Goal: Task Accomplishment & Management: Use online tool/utility

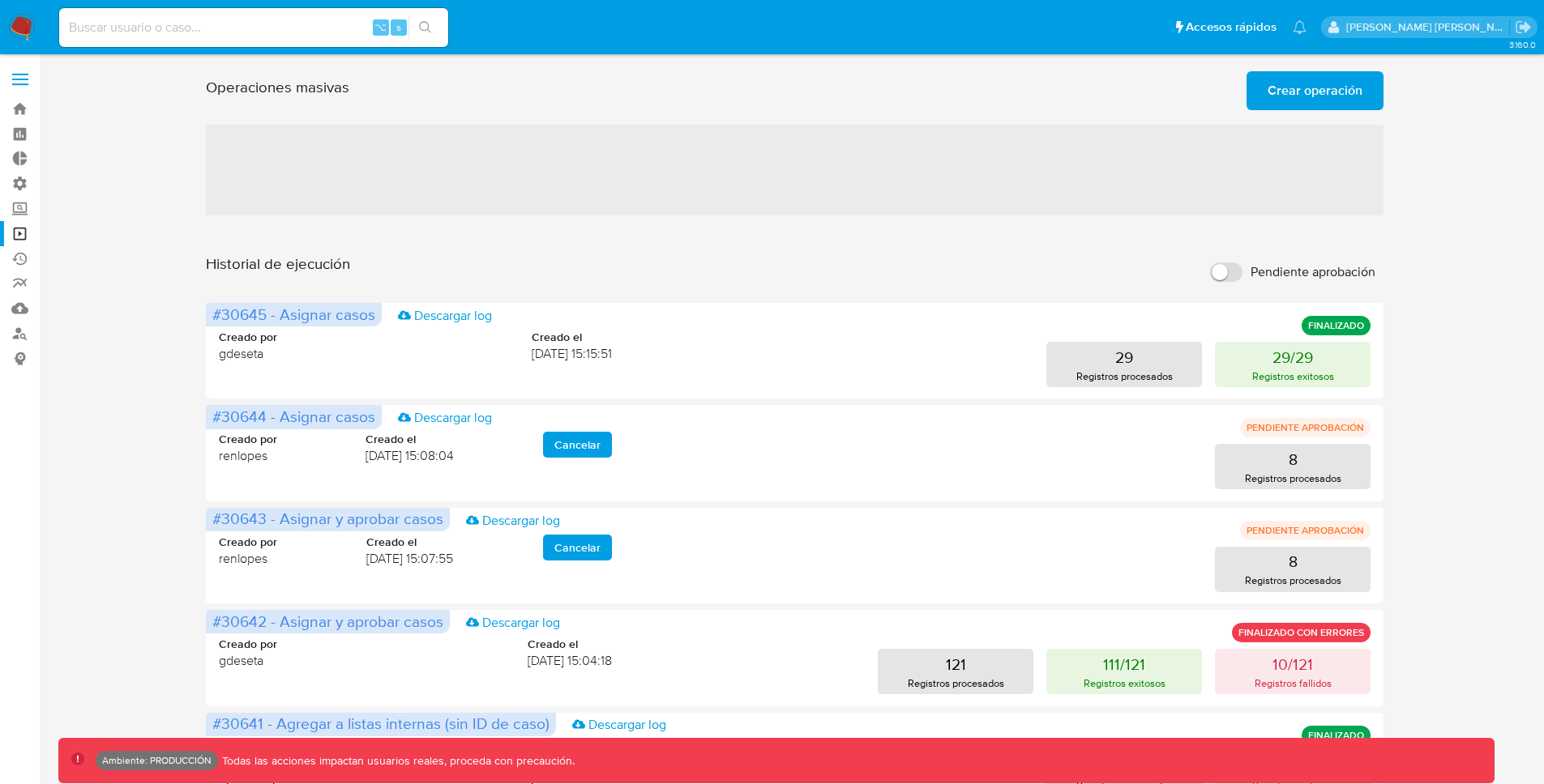
click at [14, 17] on img at bounding box center [21, 27] width 28 height 28
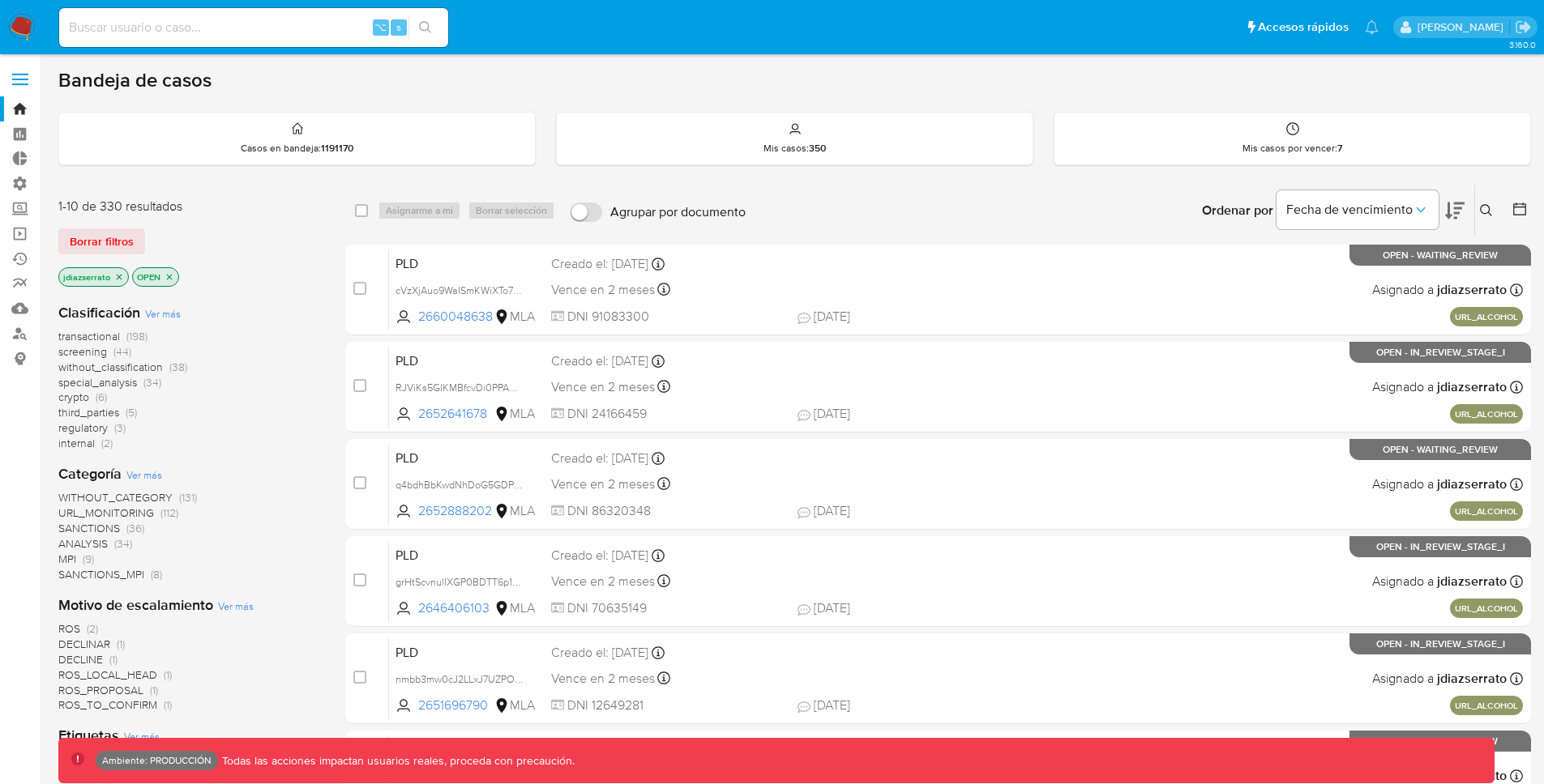
click at [265, 30] on input at bounding box center [254, 28] width 389 height 21
paste input "2695198791"
type input "2695198791"
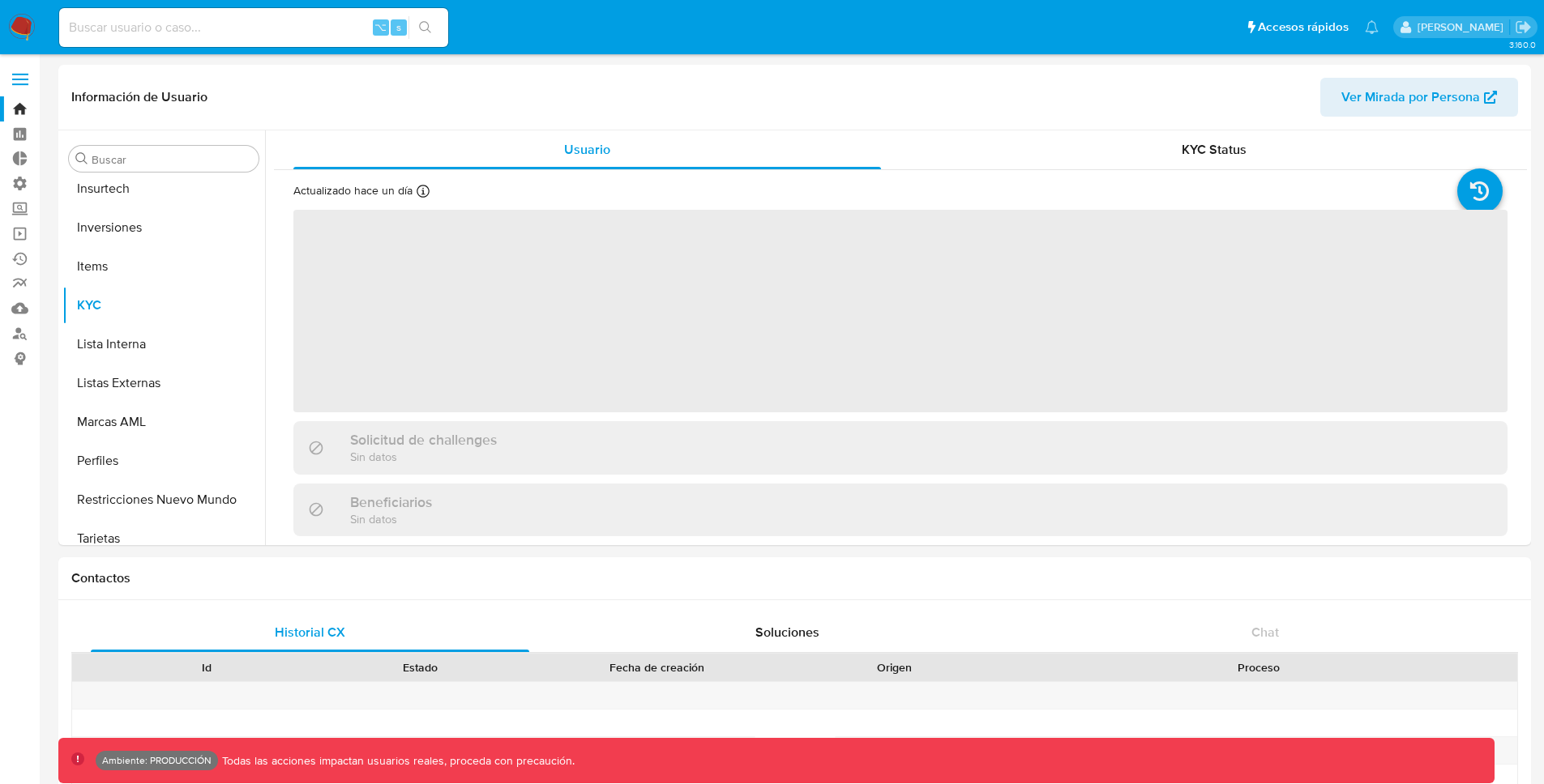
scroll to position [762, 0]
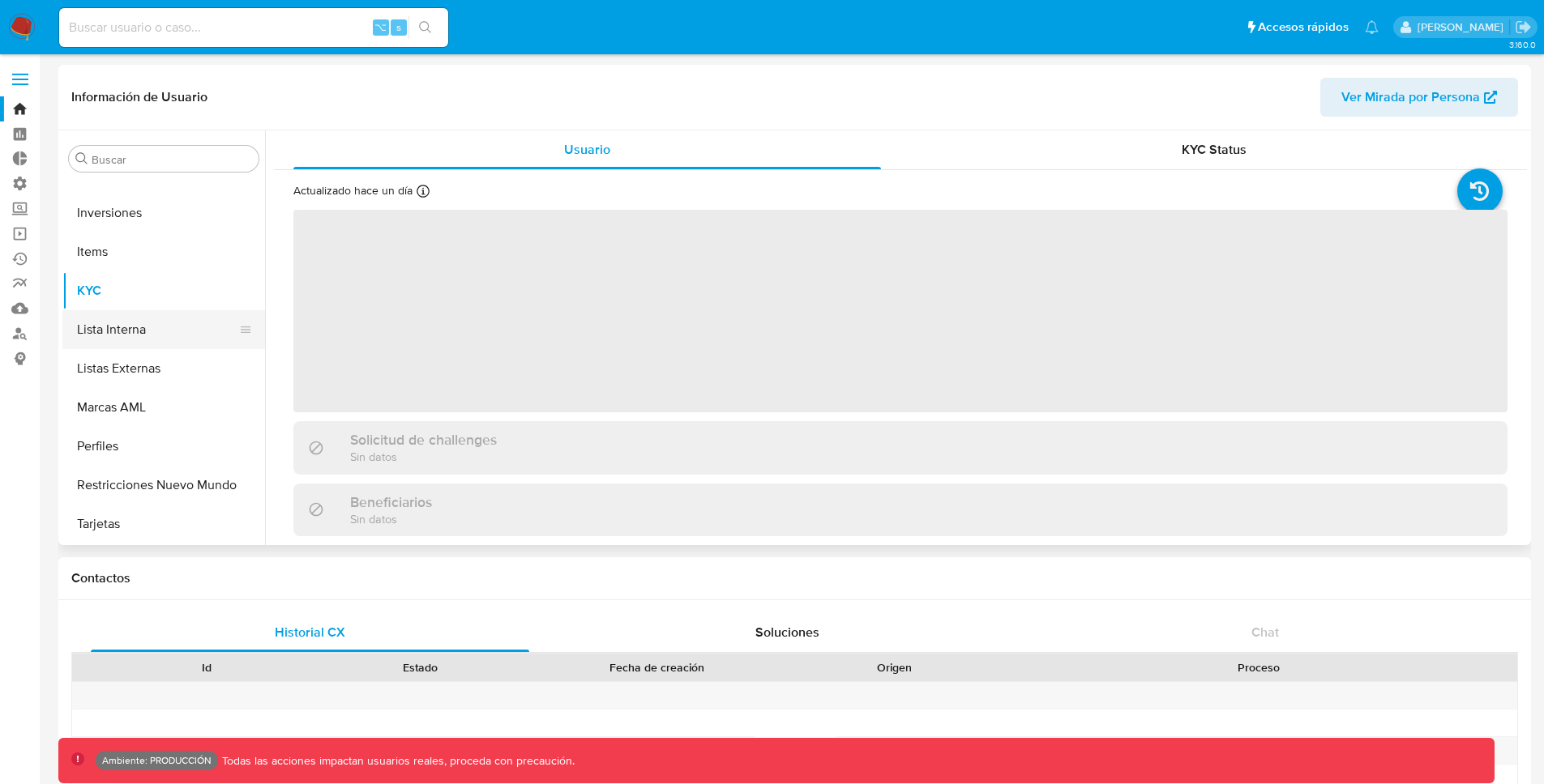
select select "10"
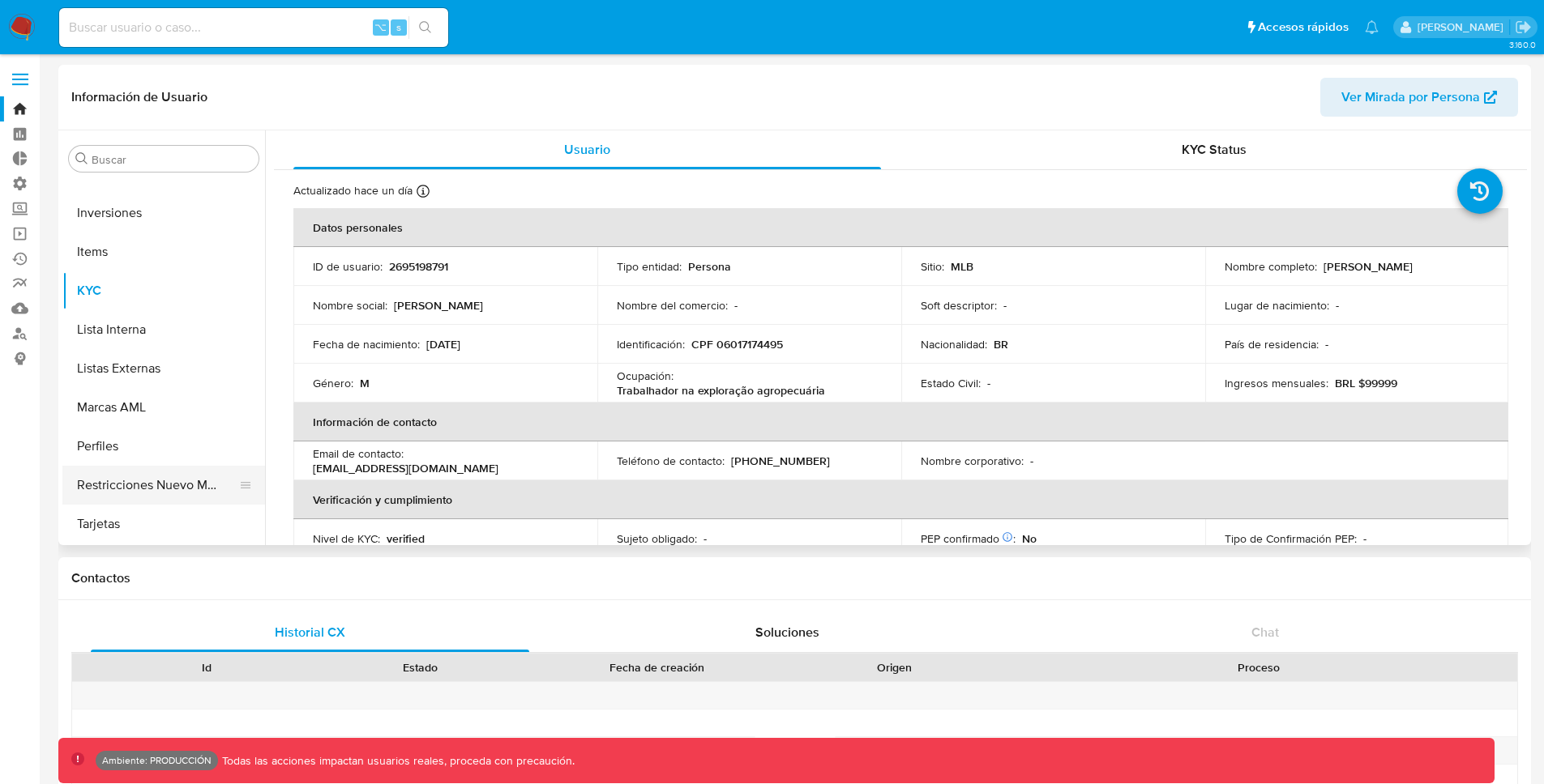
click at [185, 488] on button "Restricciones Nuevo Mundo" at bounding box center [157, 485] width 189 height 38
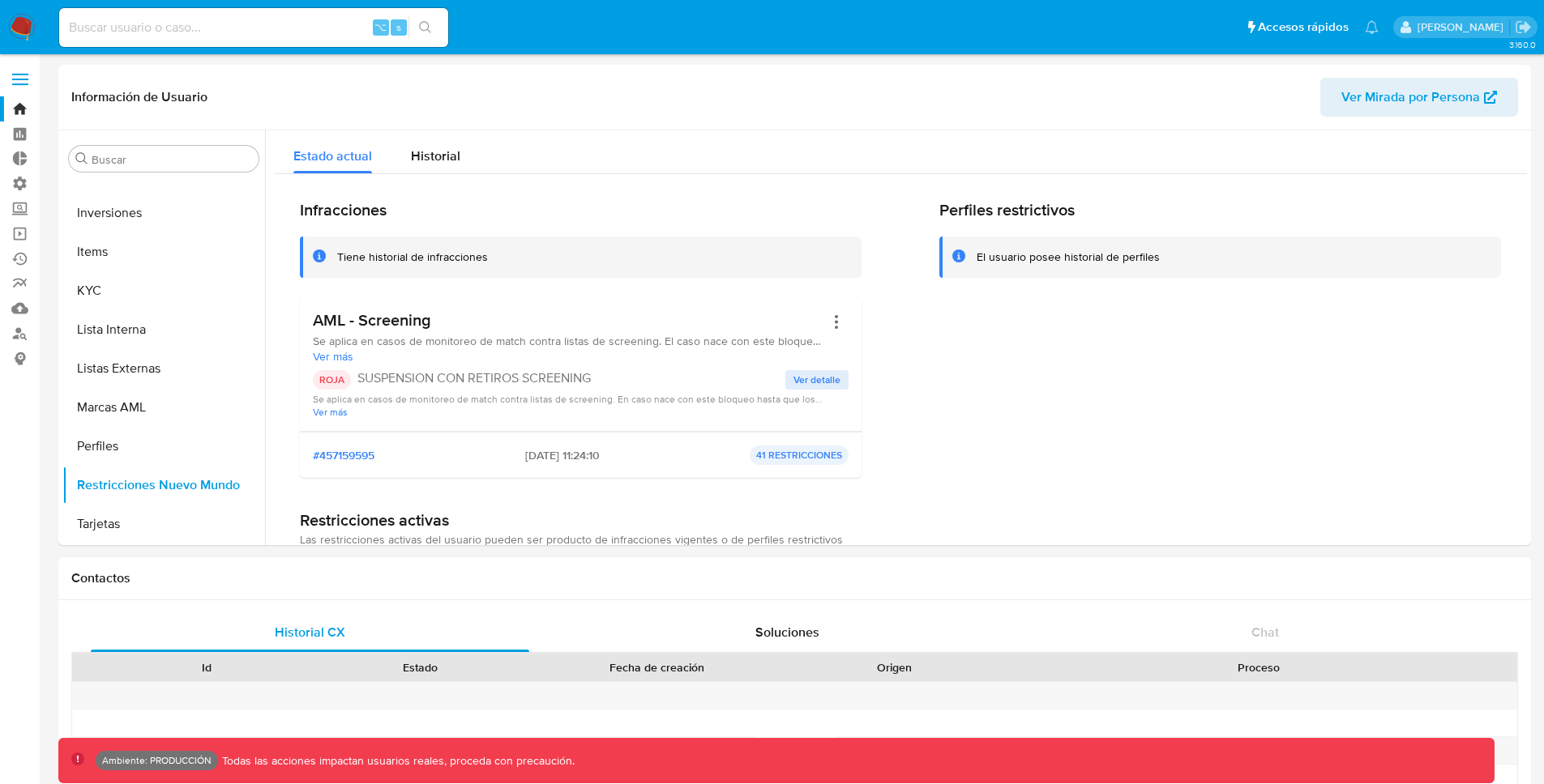
click at [26, 74] on span at bounding box center [20, 74] width 16 height 3
click at [0, 0] on input "checkbox" at bounding box center [0, 0] width 0 height 0
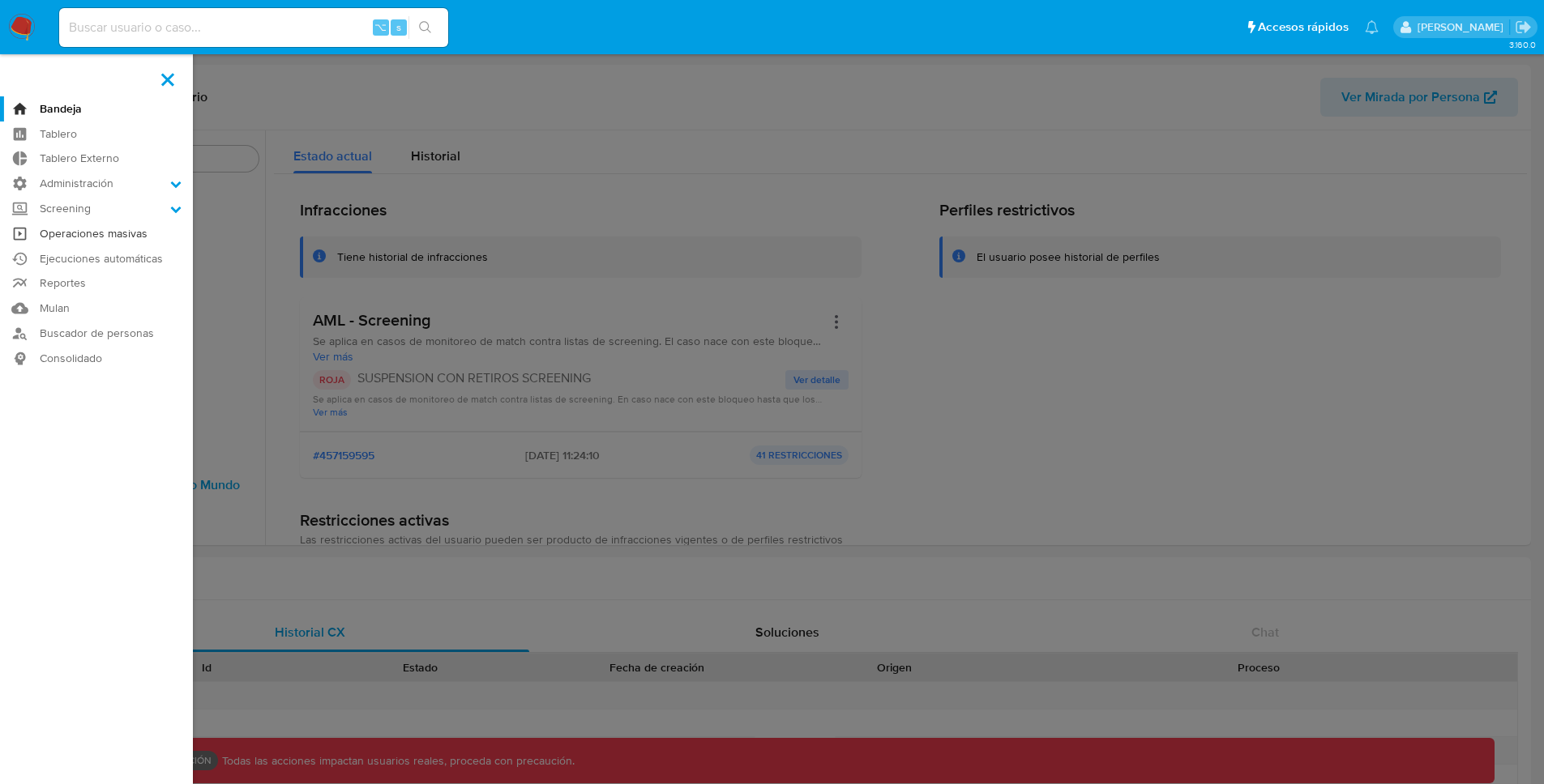
click at [111, 234] on link "Operaciones masivas" at bounding box center [96, 233] width 193 height 25
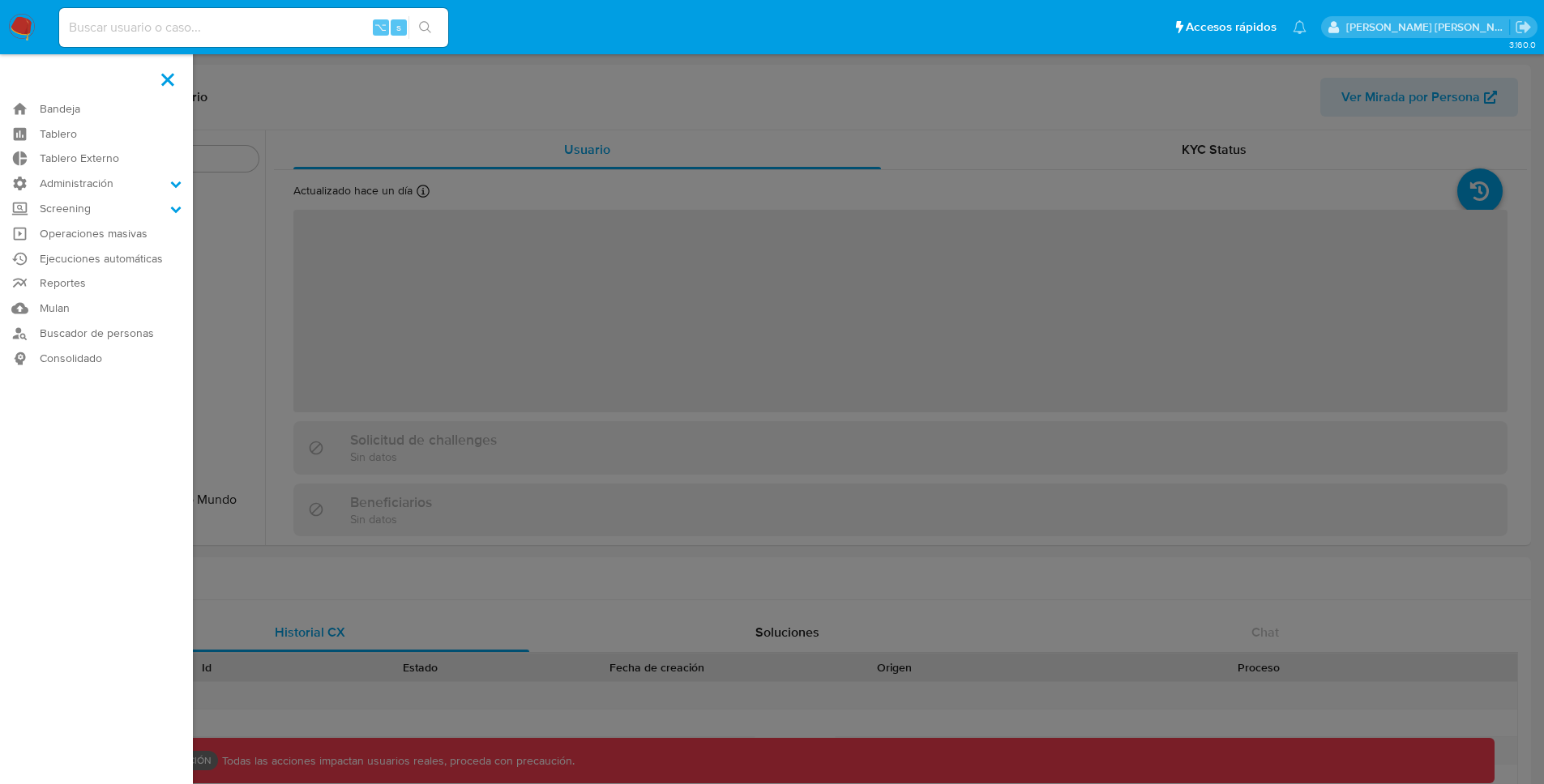
scroll to position [762, 0]
select select "10"
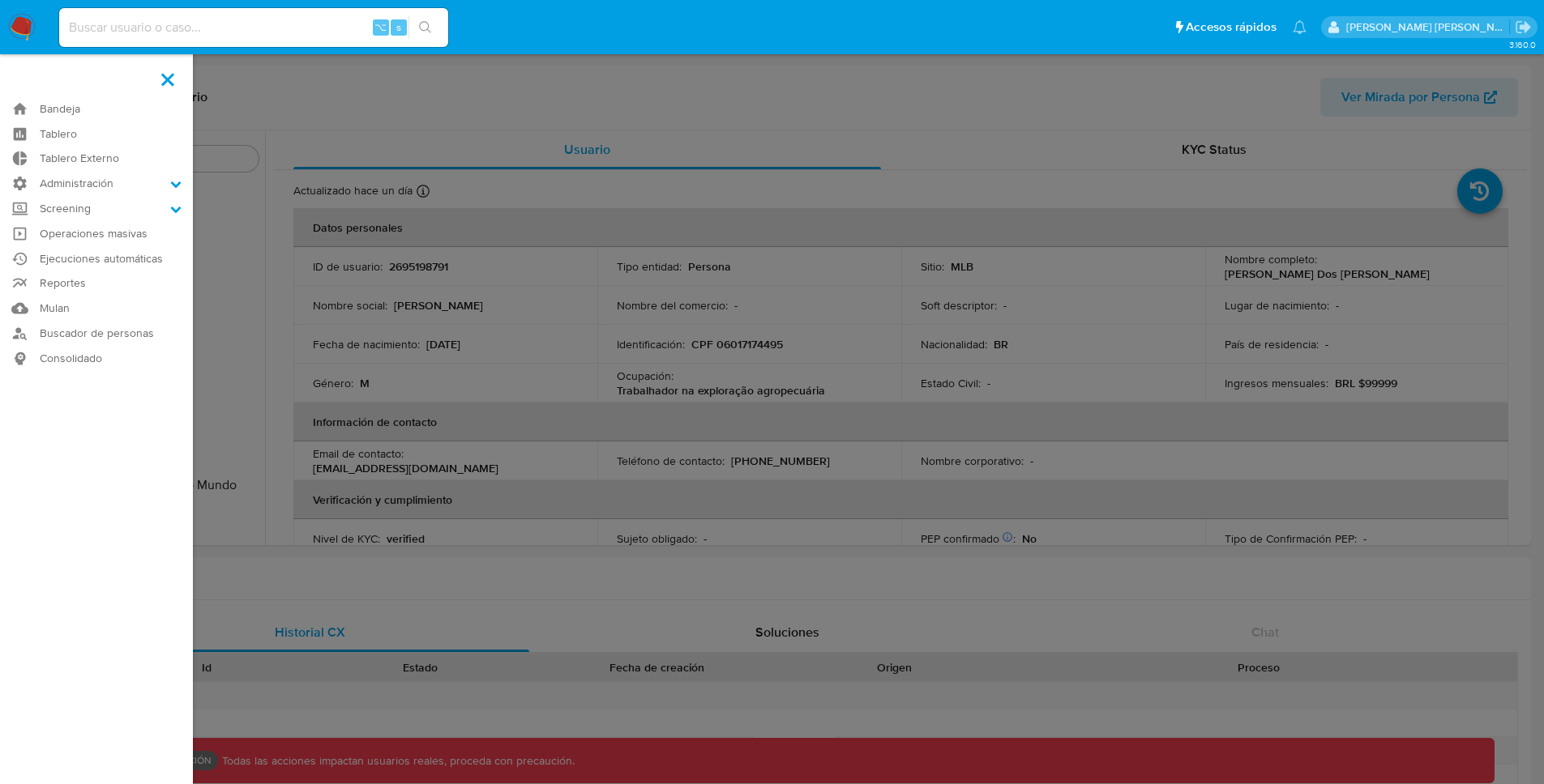
click at [165, 75] on span at bounding box center [167, 79] width 12 height 12
click at [0, 0] on input "checkbox" at bounding box center [0, 0] width 0 height 0
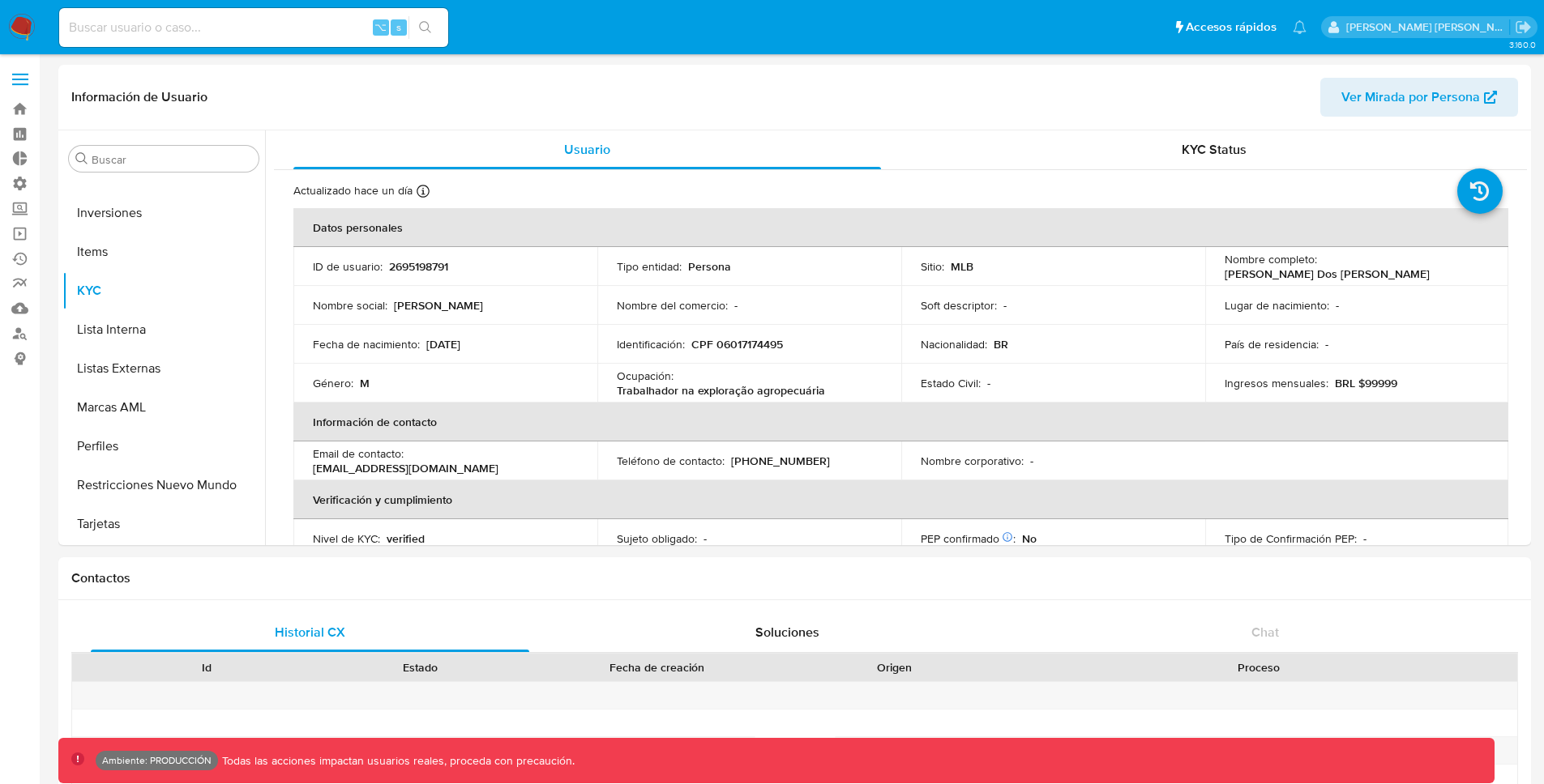
click at [345, 27] on input at bounding box center [254, 28] width 389 height 21
paste input "2688508897"
type input "2688508897"
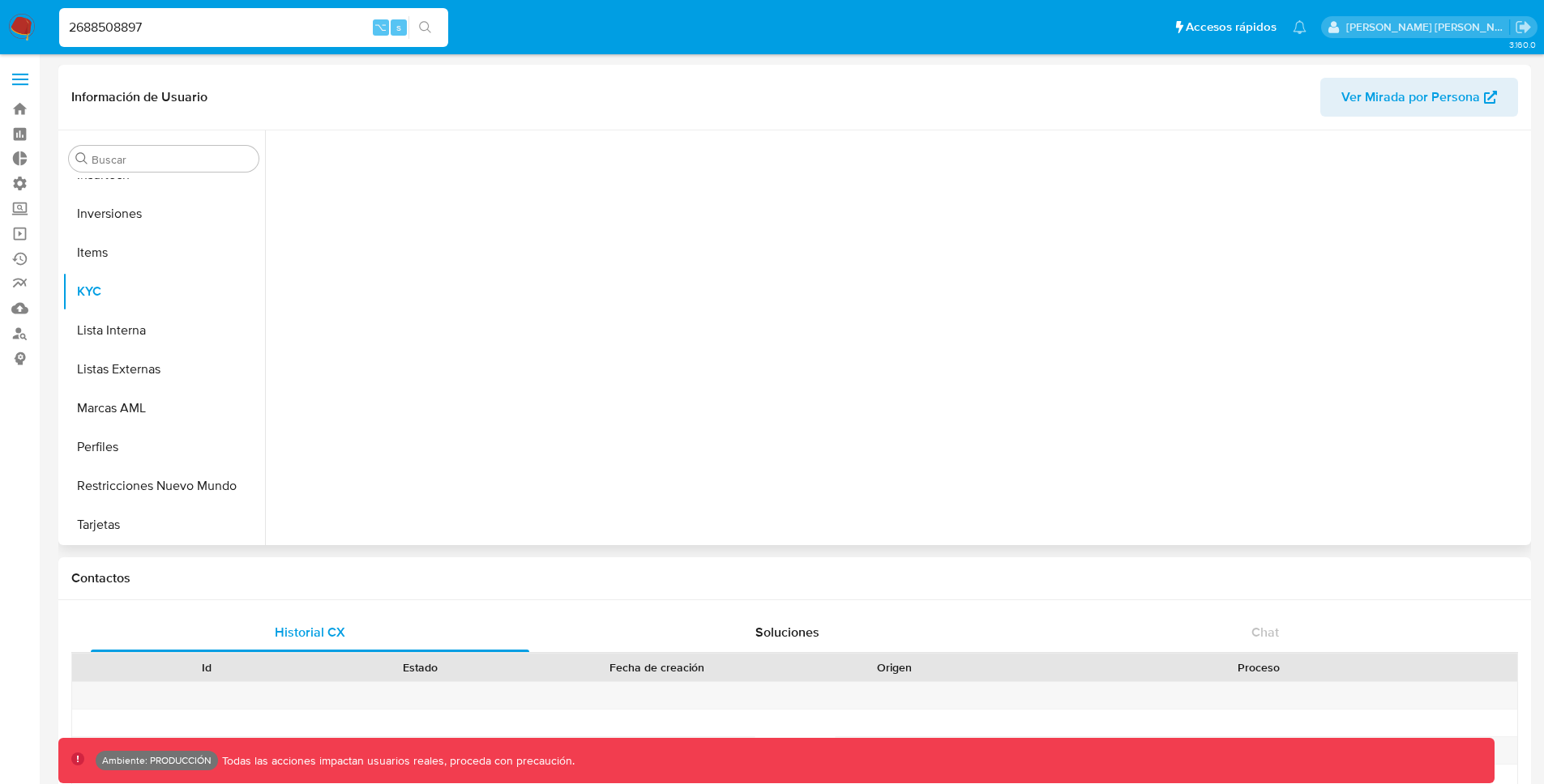
scroll to position [762, 0]
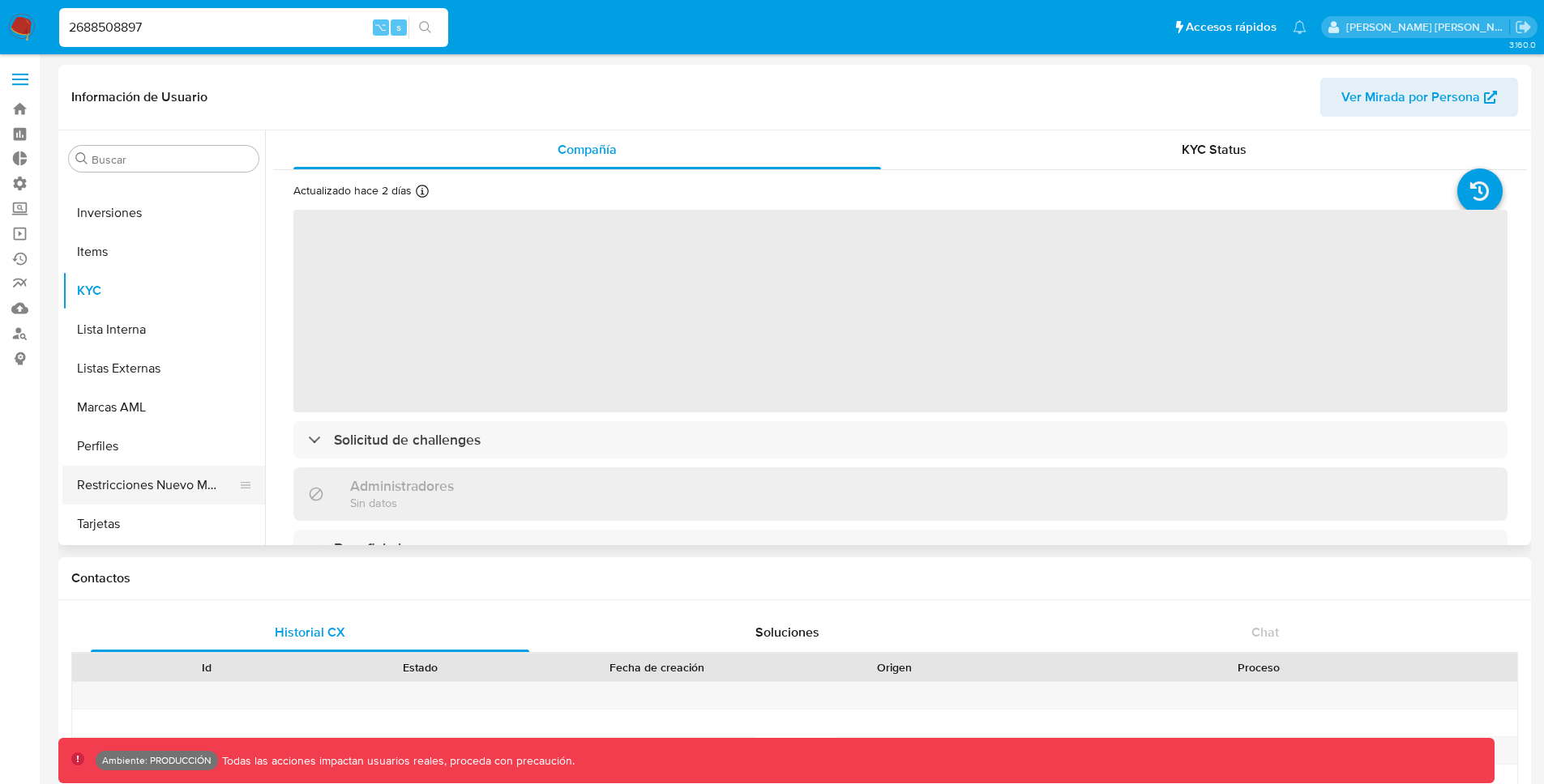
select select "10"
click at [159, 488] on button "Restricciones Nuevo Mundo" at bounding box center [157, 485] width 189 height 38
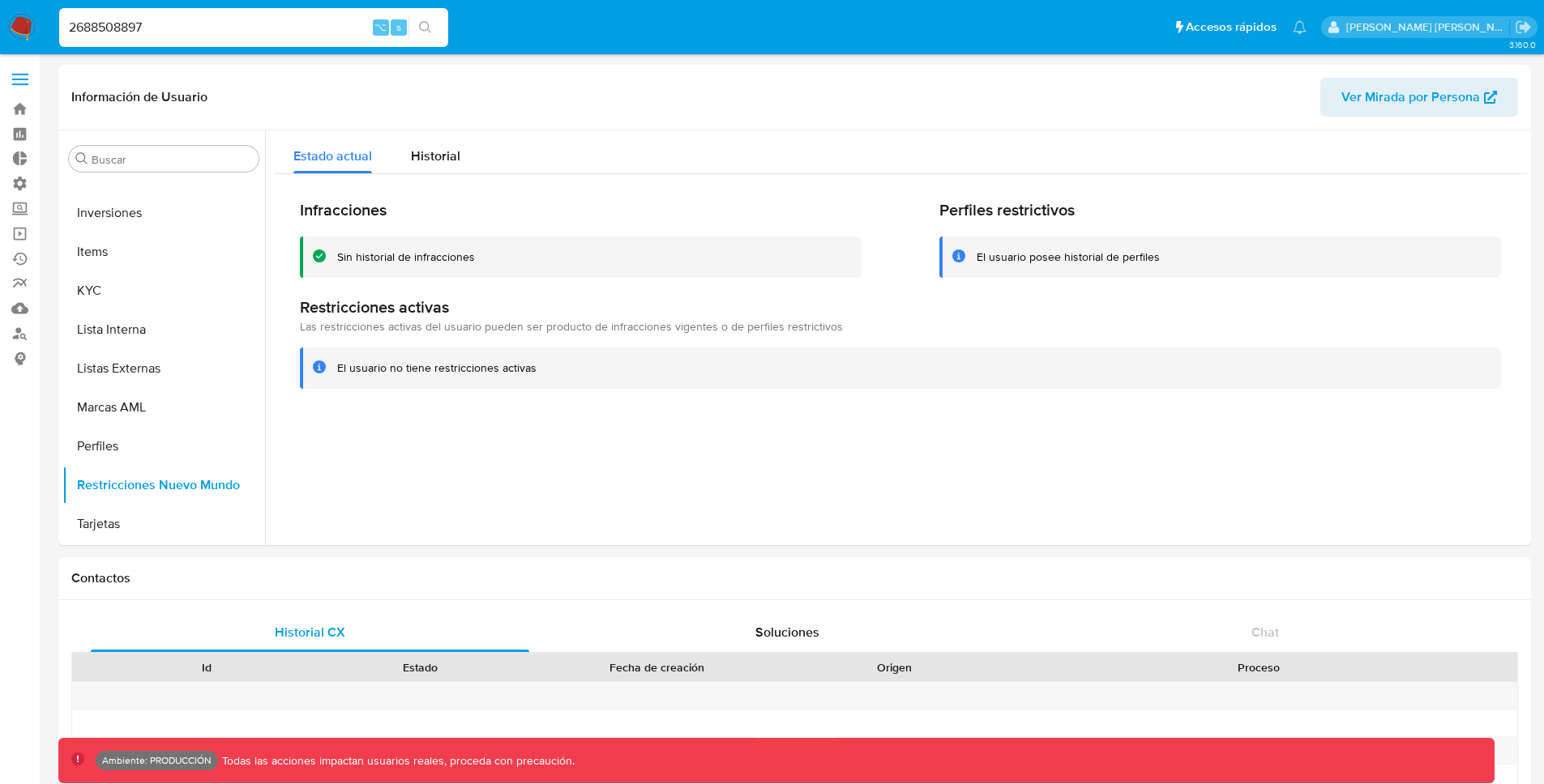
click at [137, 23] on input "2688508897" at bounding box center [254, 28] width 389 height 21
drag, startPoint x: 163, startPoint y: 33, endPoint x: 4, endPoint y: 27, distance: 159.1
click at [4, 27] on nav "Pausado Ver notificaciones 2688508897 ⌥ s Accesos rápidos Presiona las siguient…" at bounding box center [772, 27] width 1544 height 54
paste input "707252233"
type input "707252233"
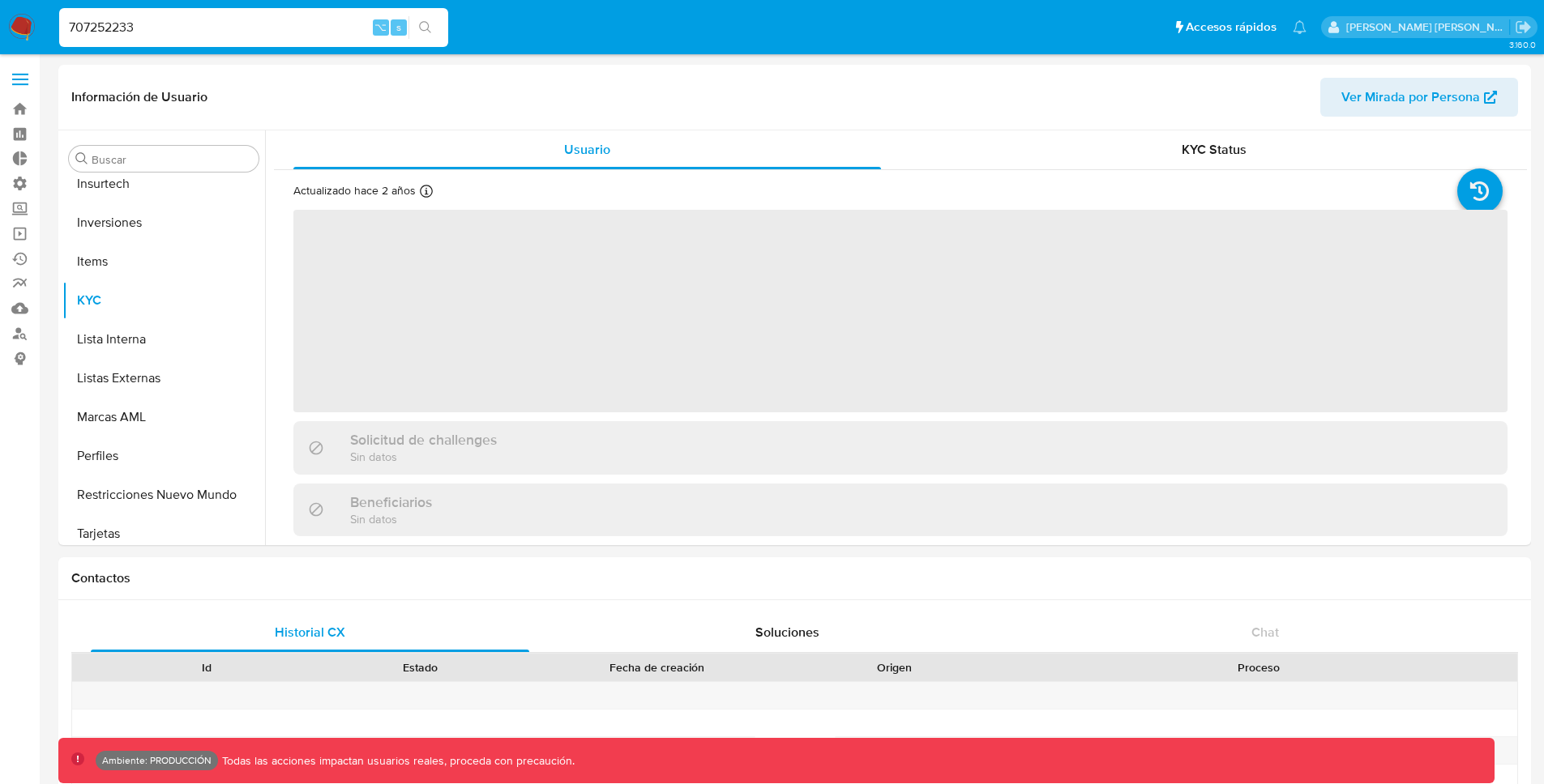
scroll to position [762, 0]
select select "10"
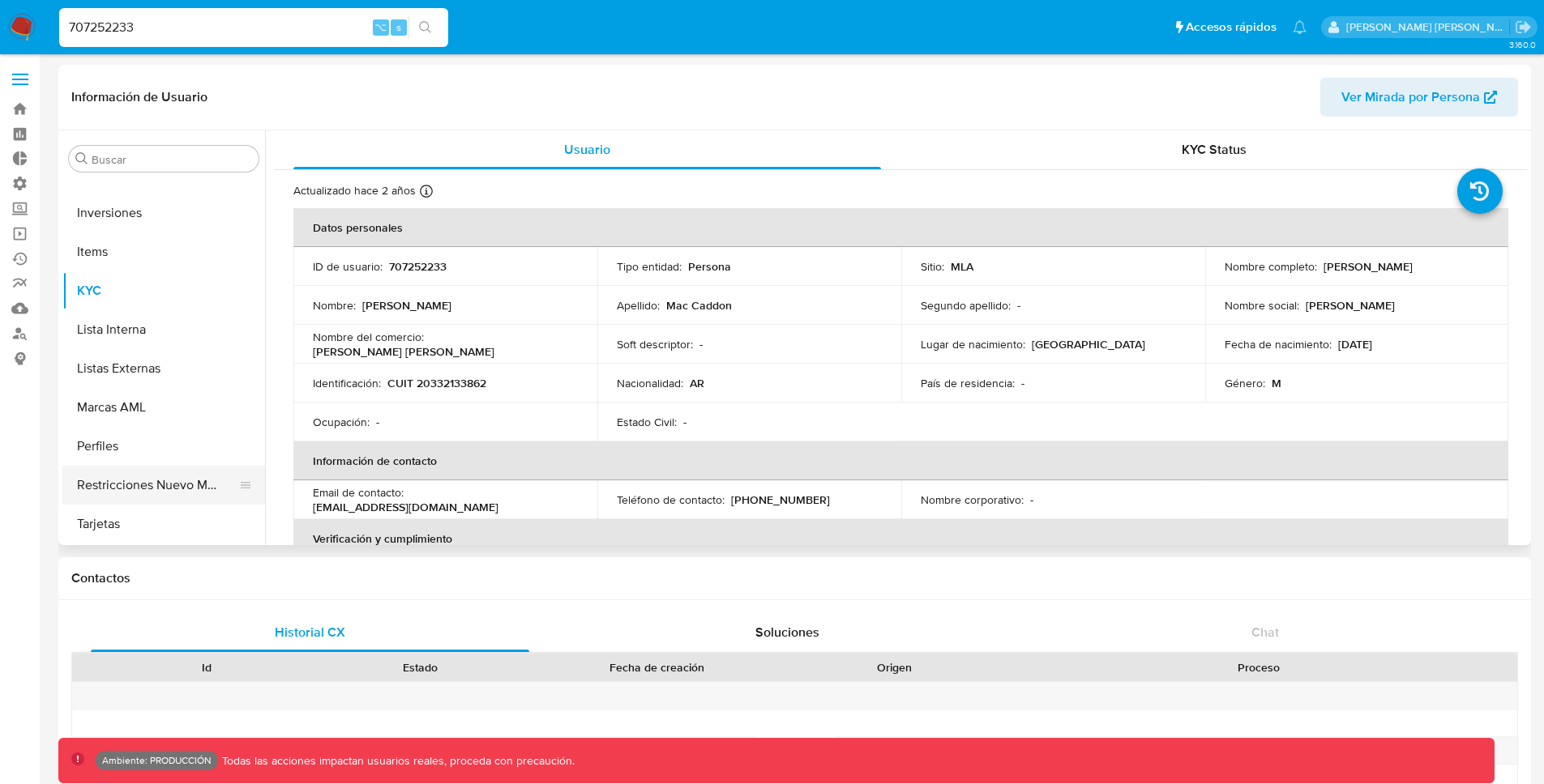
click at [147, 477] on button "Restricciones Nuevo Mundo" at bounding box center [157, 485] width 189 height 38
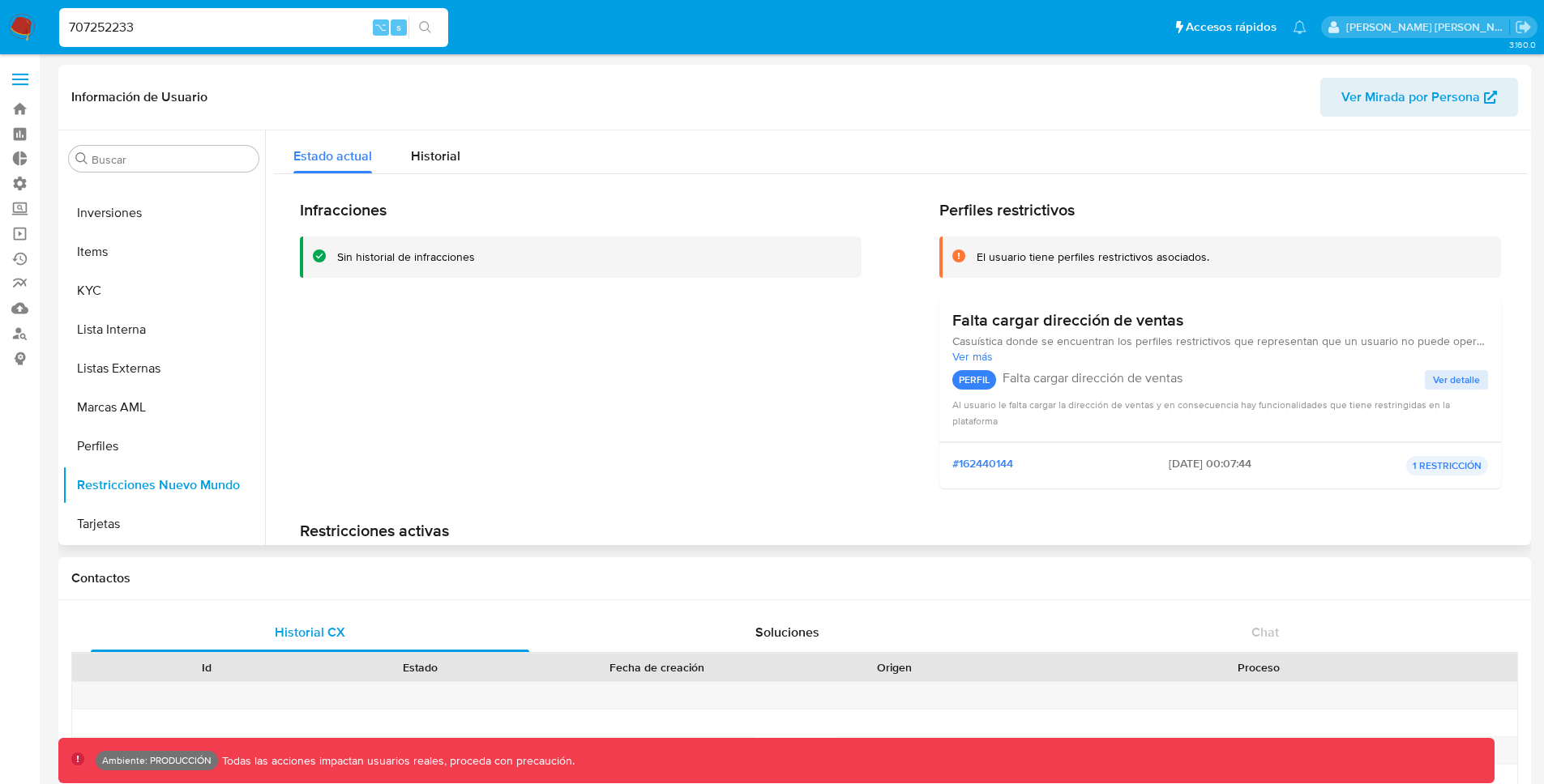
drag, startPoint x: 495, startPoint y: 257, endPoint x: 308, endPoint y: 255, distance: 187.0
click at [308, 255] on div "Sin historial de infracciones" at bounding box center [581, 257] width 561 height 41
click at [23, 79] on span at bounding box center [20, 80] width 16 height 3
click at [0, 0] on input "checkbox" at bounding box center [0, 0] width 0 height 0
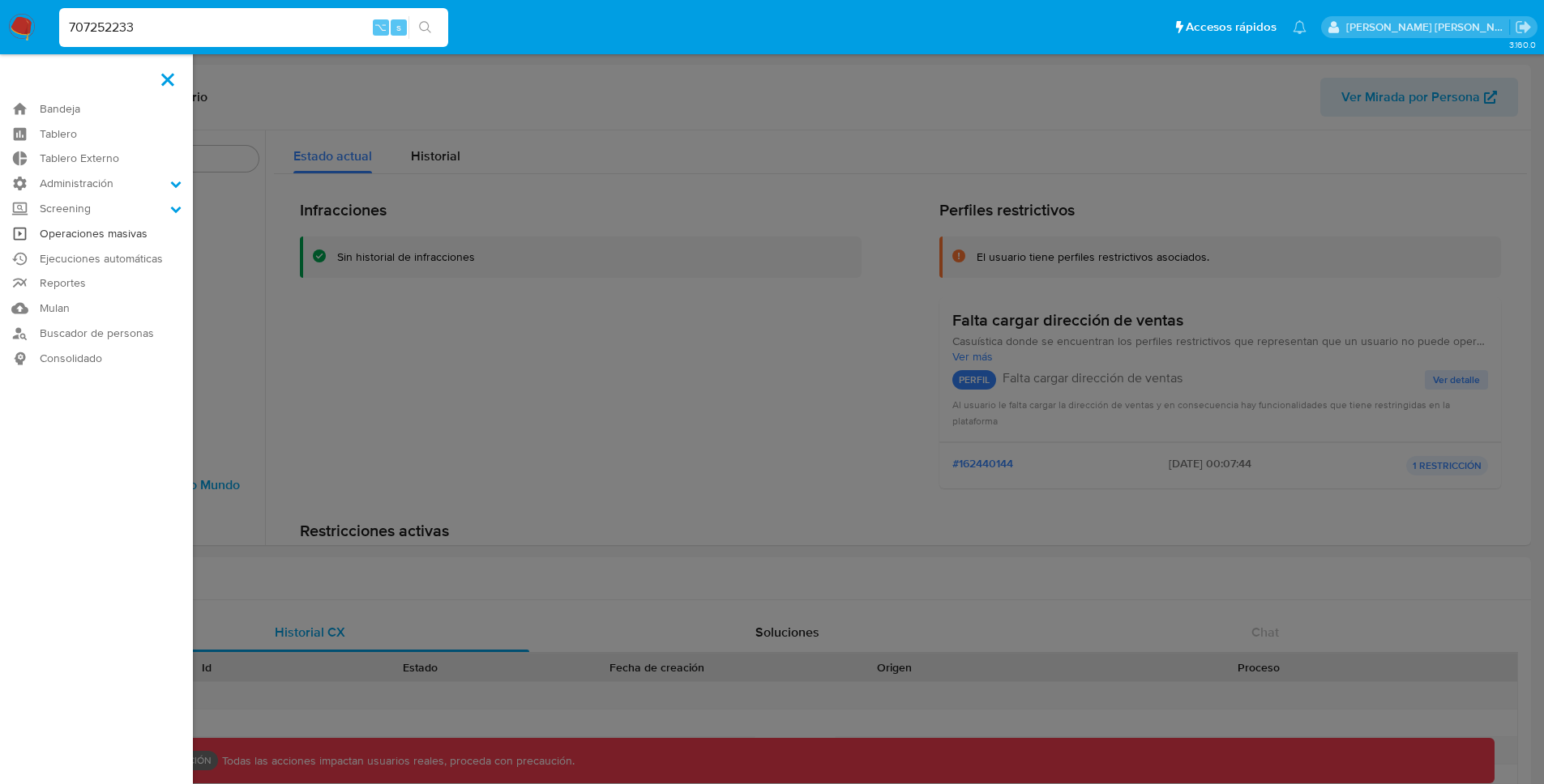
click at [112, 228] on link "Operaciones masivas" at bounding box center [96, 233] width 193 height 25
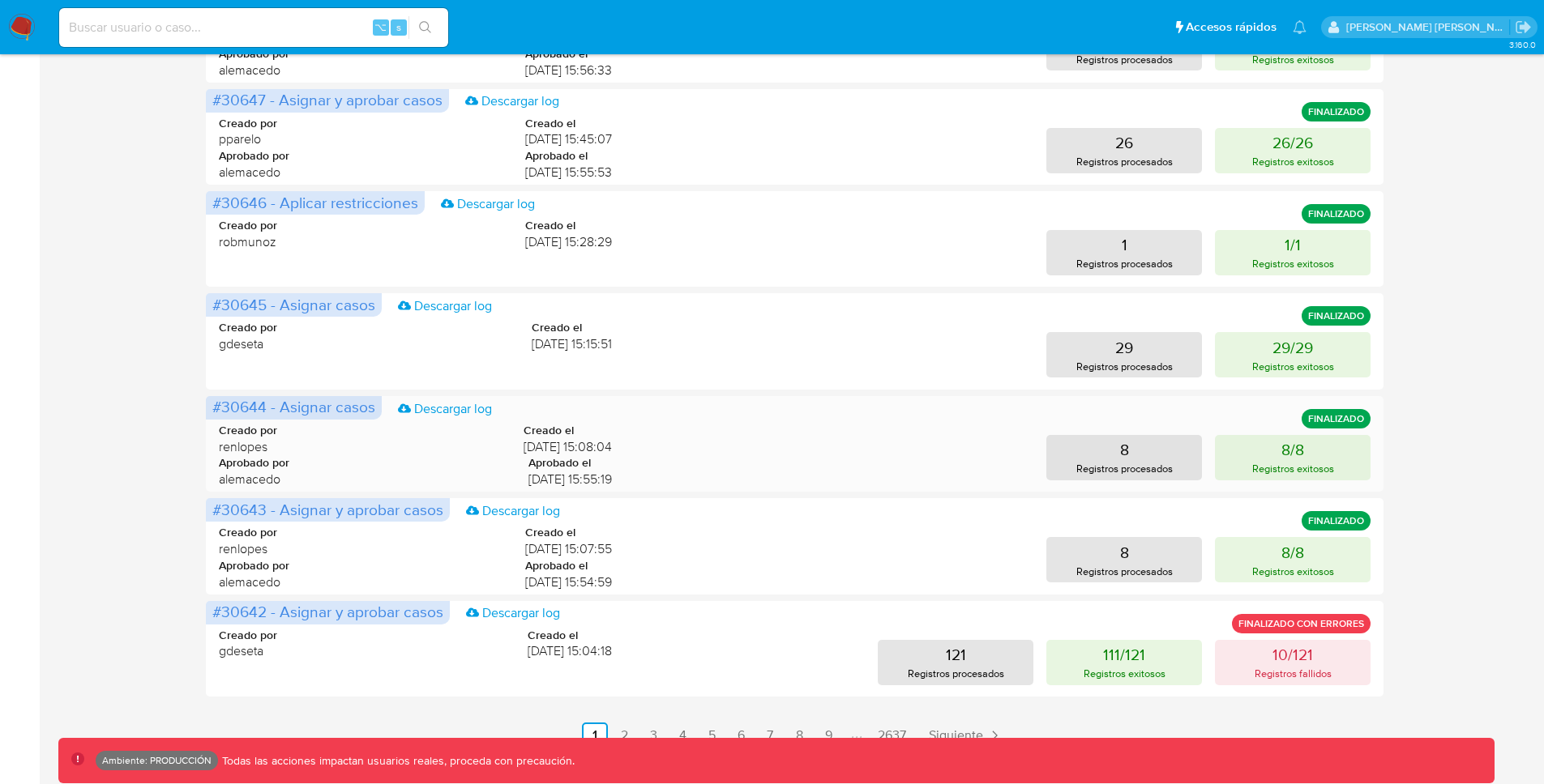
scroll to position [657, 0]
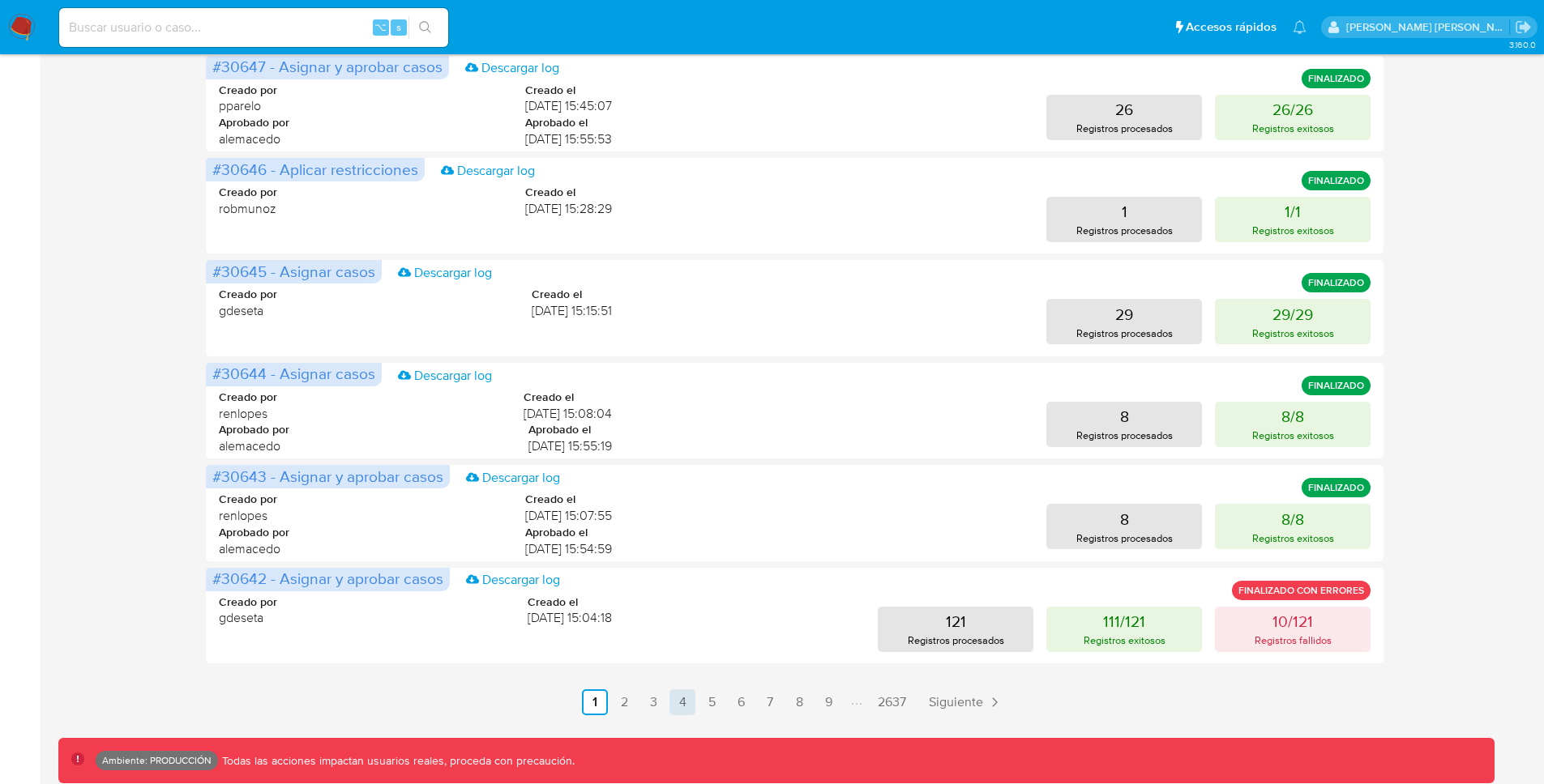
click at [683, 696] on link "4" at bounding box center [682, 701] width 26 height 26
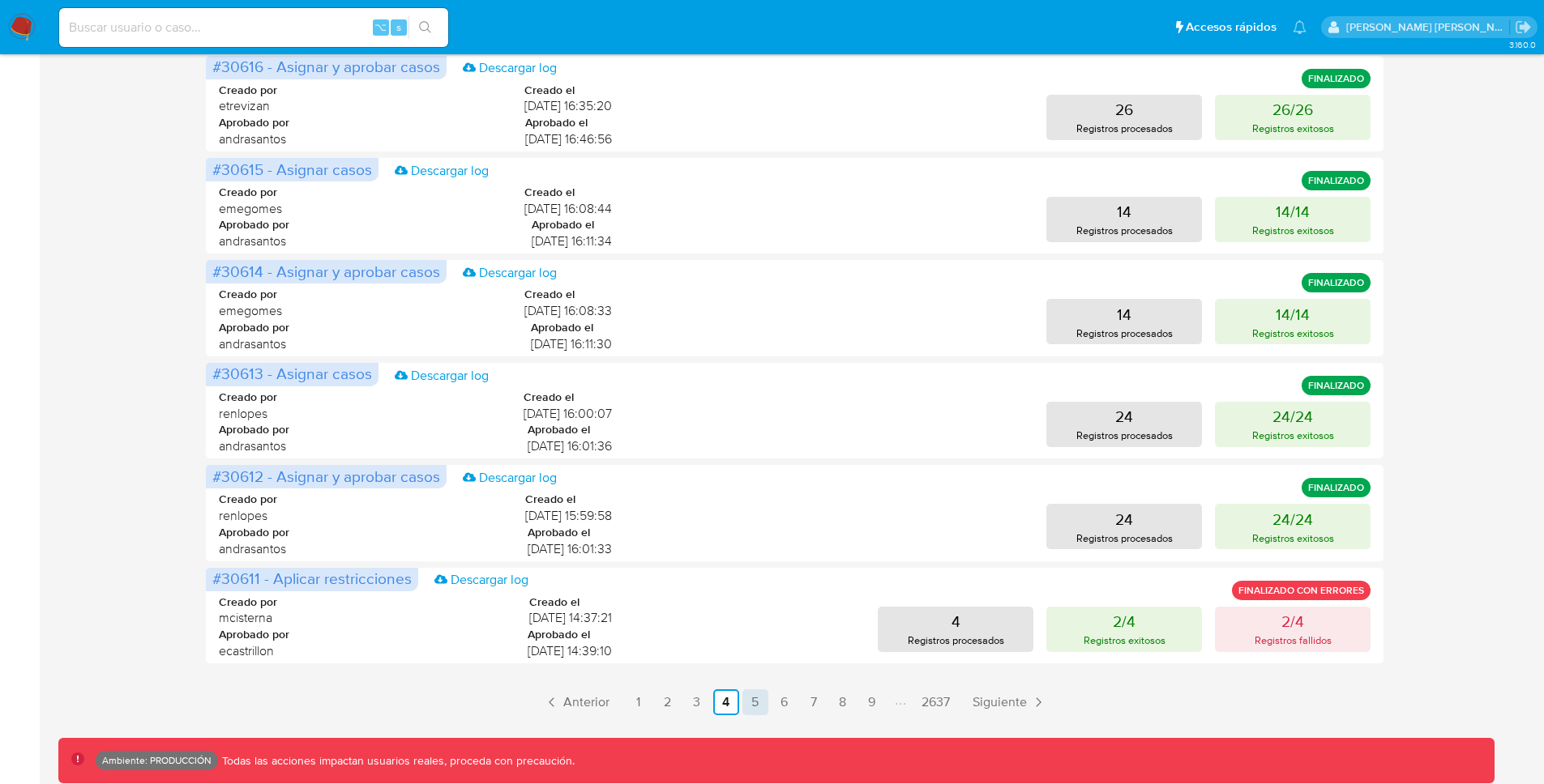
click at [760, 693] on link "5" at bounding box center [755, 701] width 26 height 26
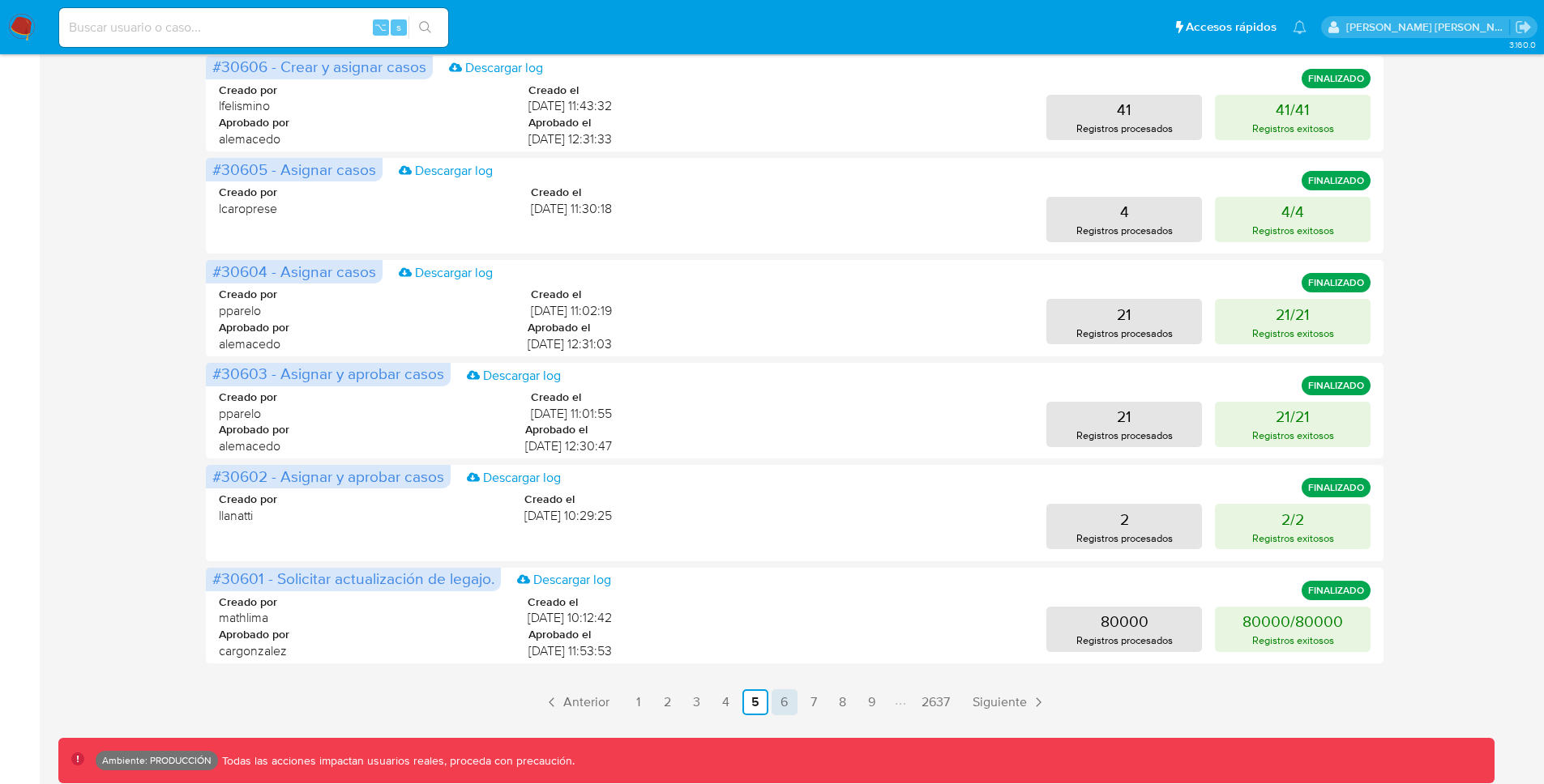
click at [780, 708] on link "6" at bounding box center [784, 701] width 26 height 26
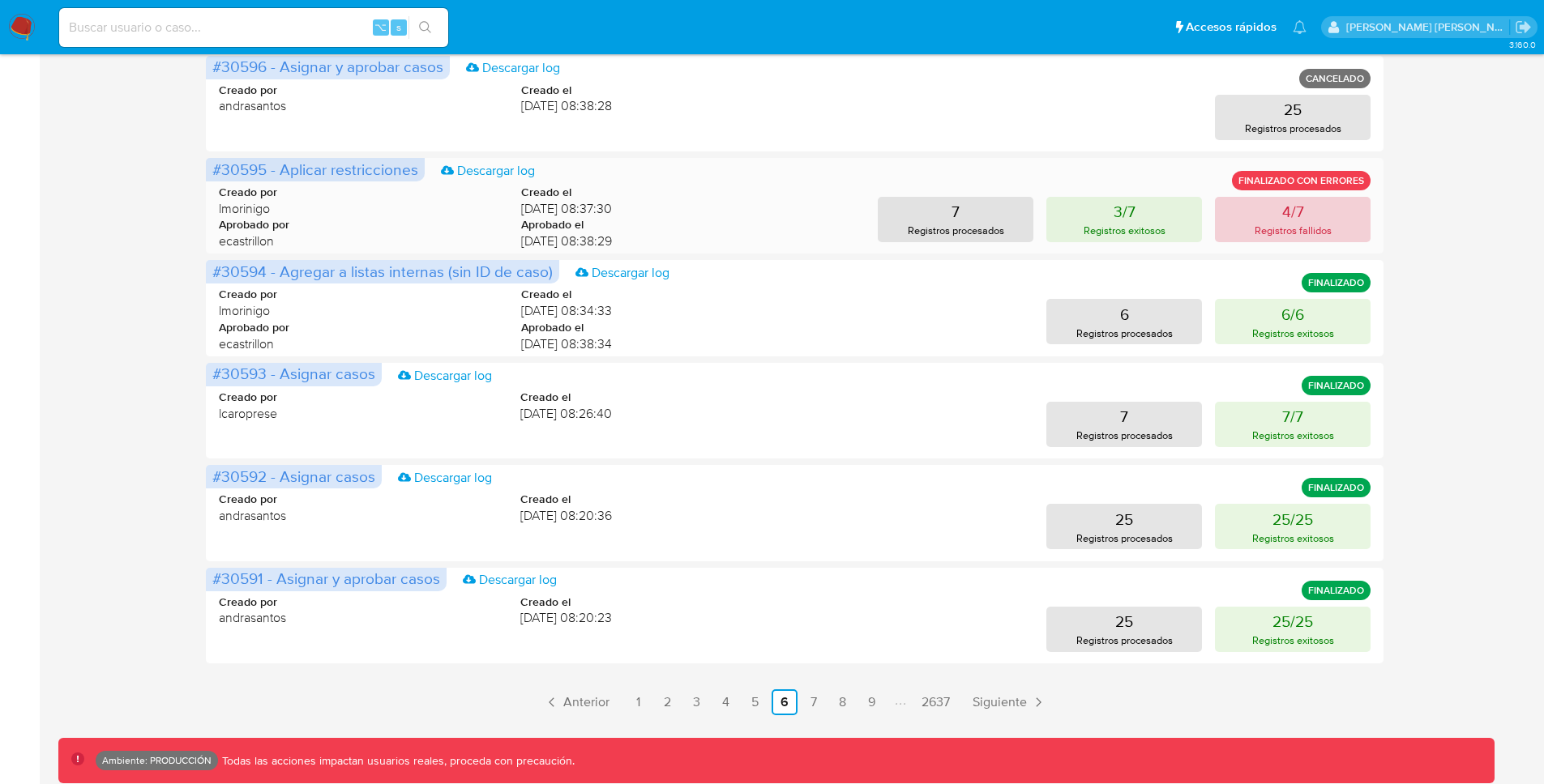
click at [1273, 213] on button "4/7 Registros fallidos" at bounding box center [1293, 219] width 156 height 45
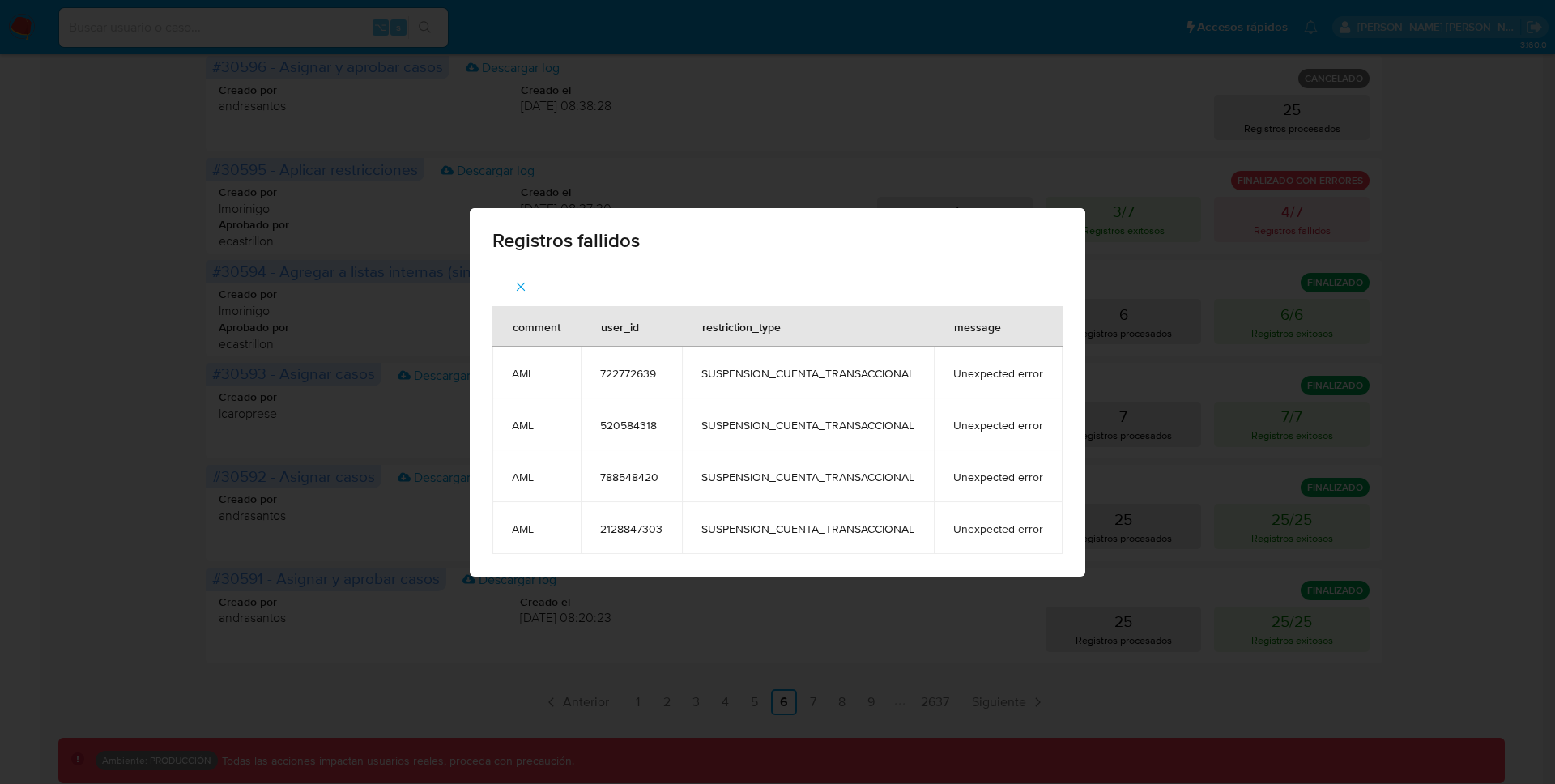
click at [524, 282] on icon "button" at bounding box center [520, 286] width 14 height 14
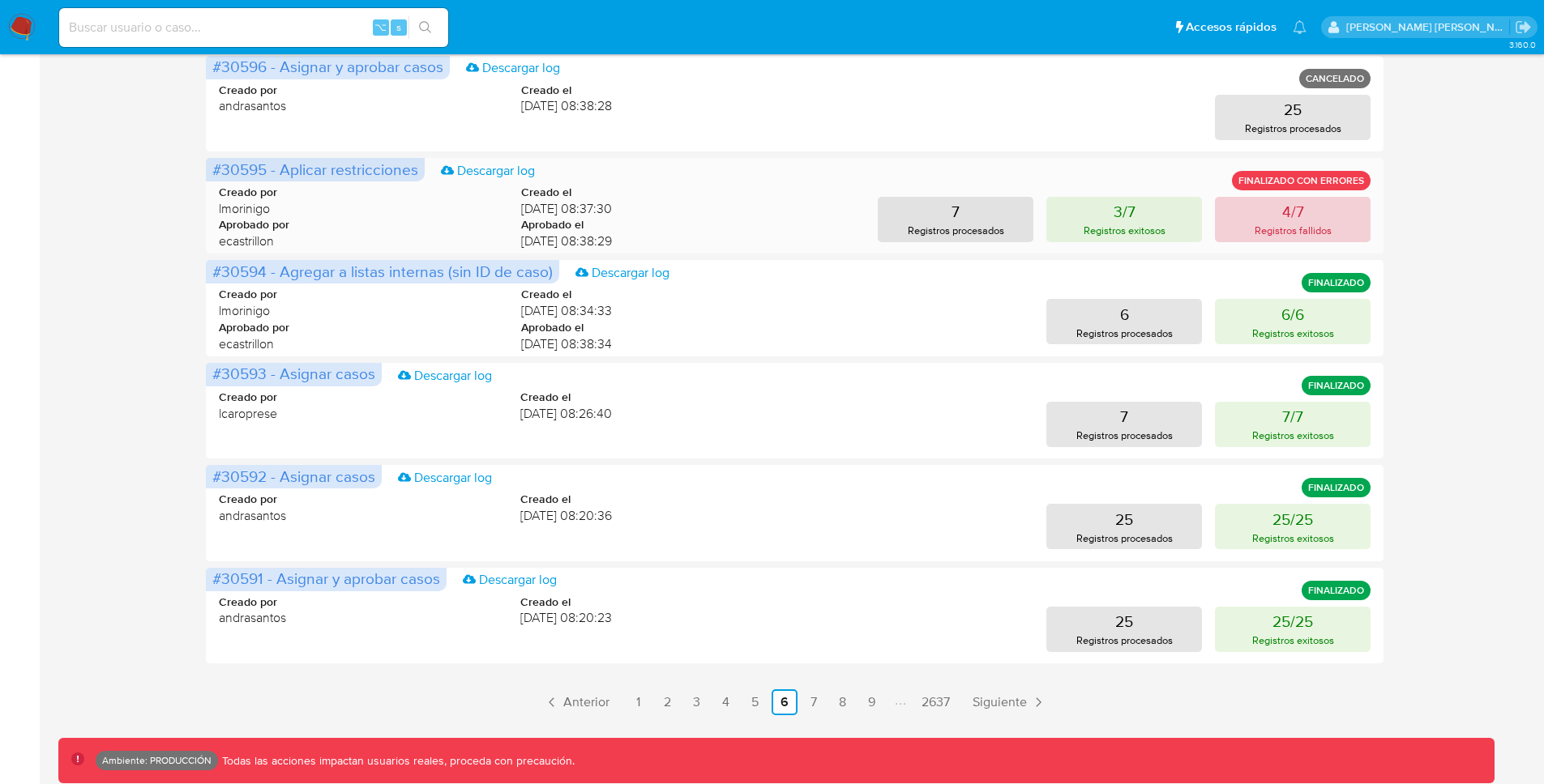
click at [1259, 208] on button "4/7 Registros fallidos" at bounding box center [1293, 219] width 156 height 45
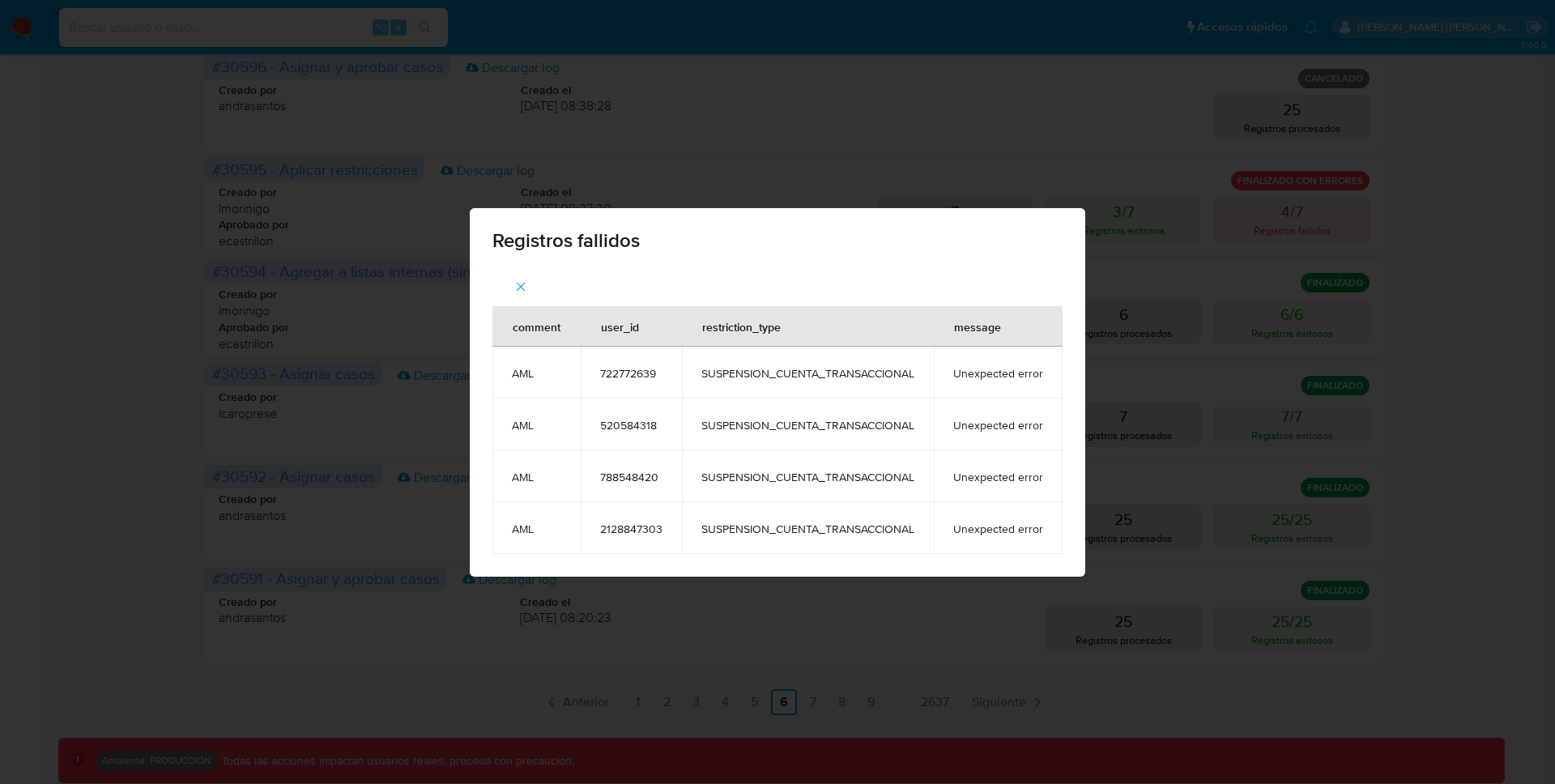
click at [612, 368] on span "722772639" at bounding box center [631, 373] width 62 height 14
copy span "722772639"
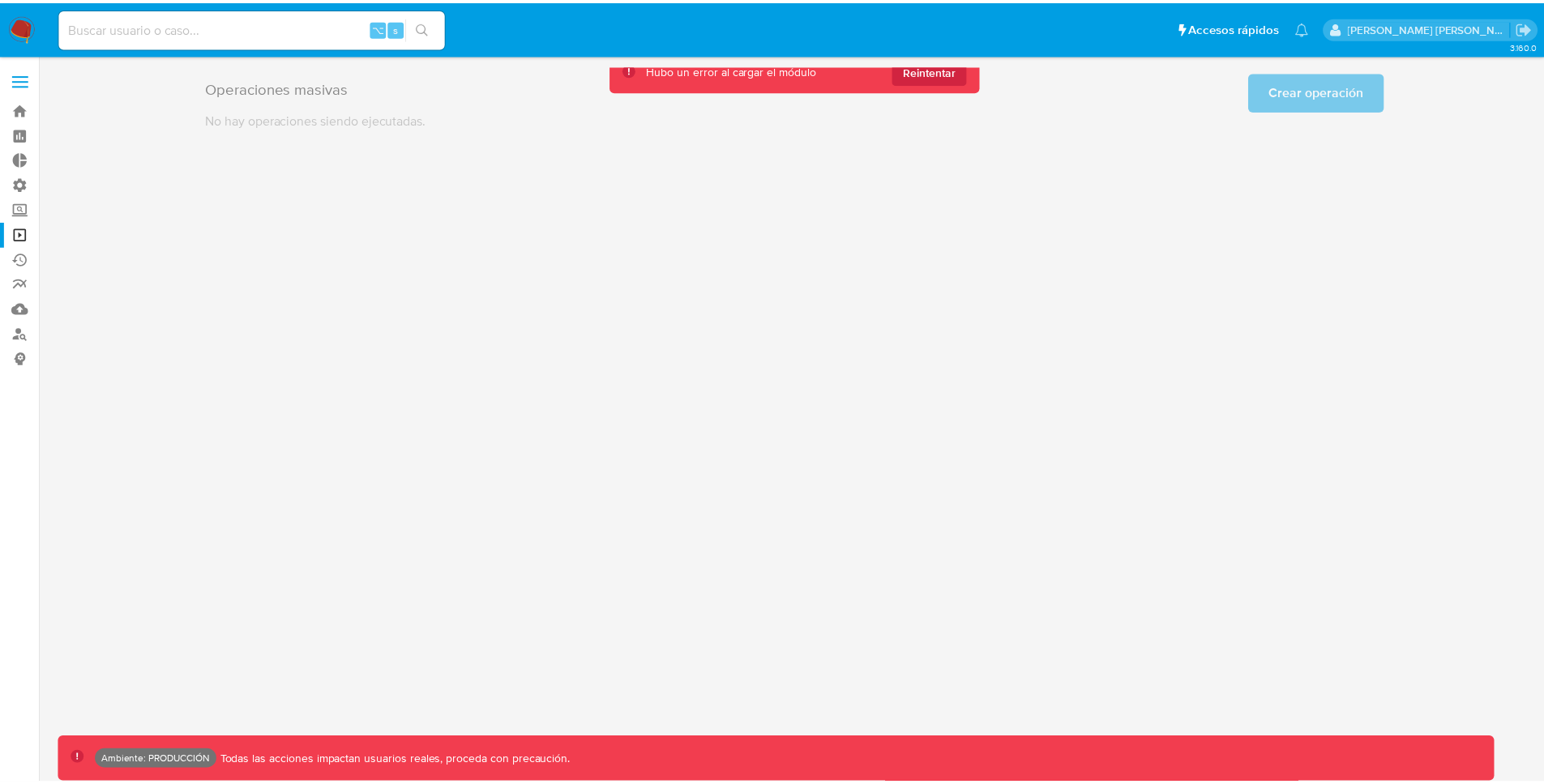
scroll to position [0, 0]
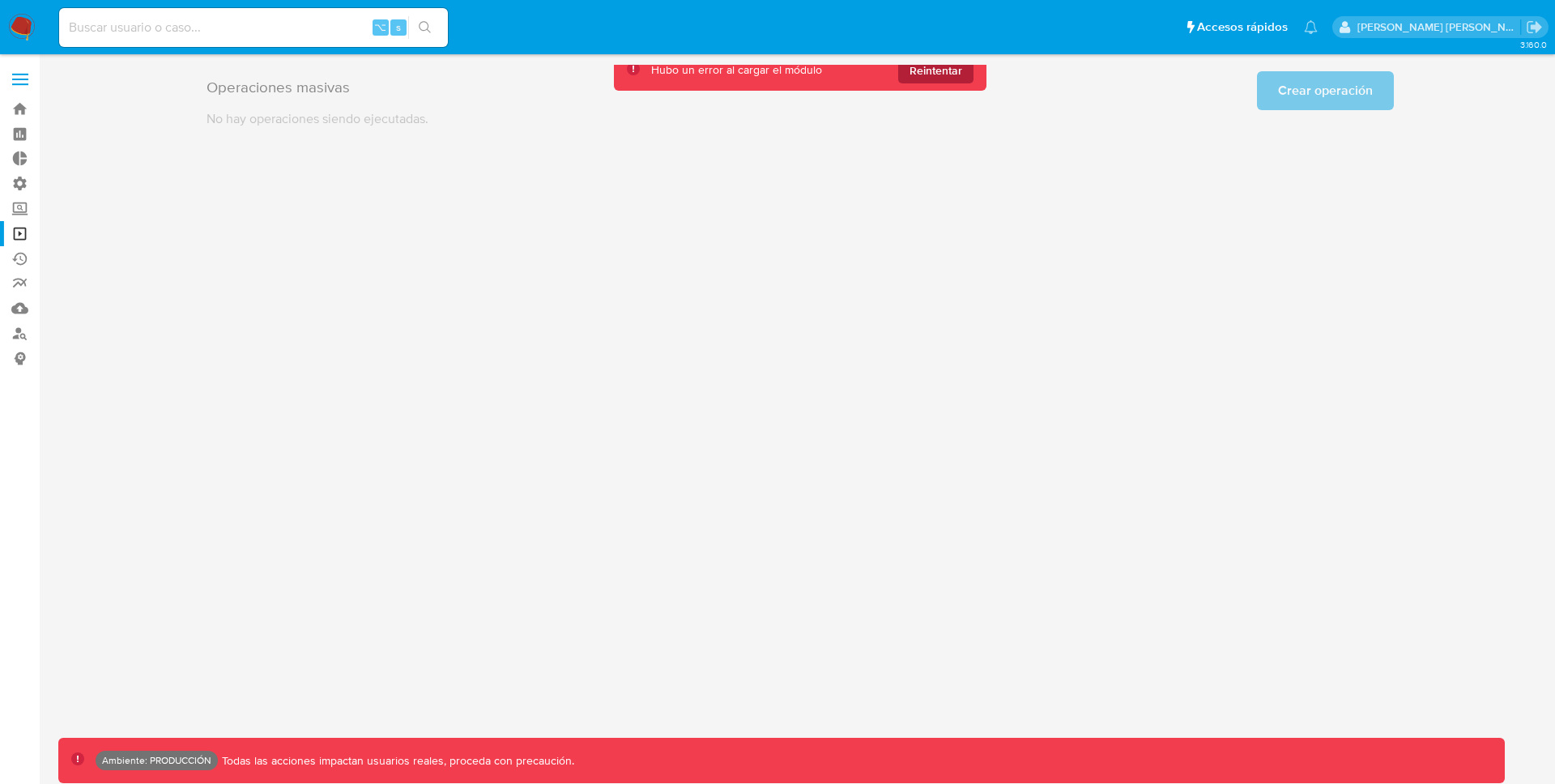
click at [962, 78] on span "Reintentar" at bounding box center [936, 70] width 53 height 26
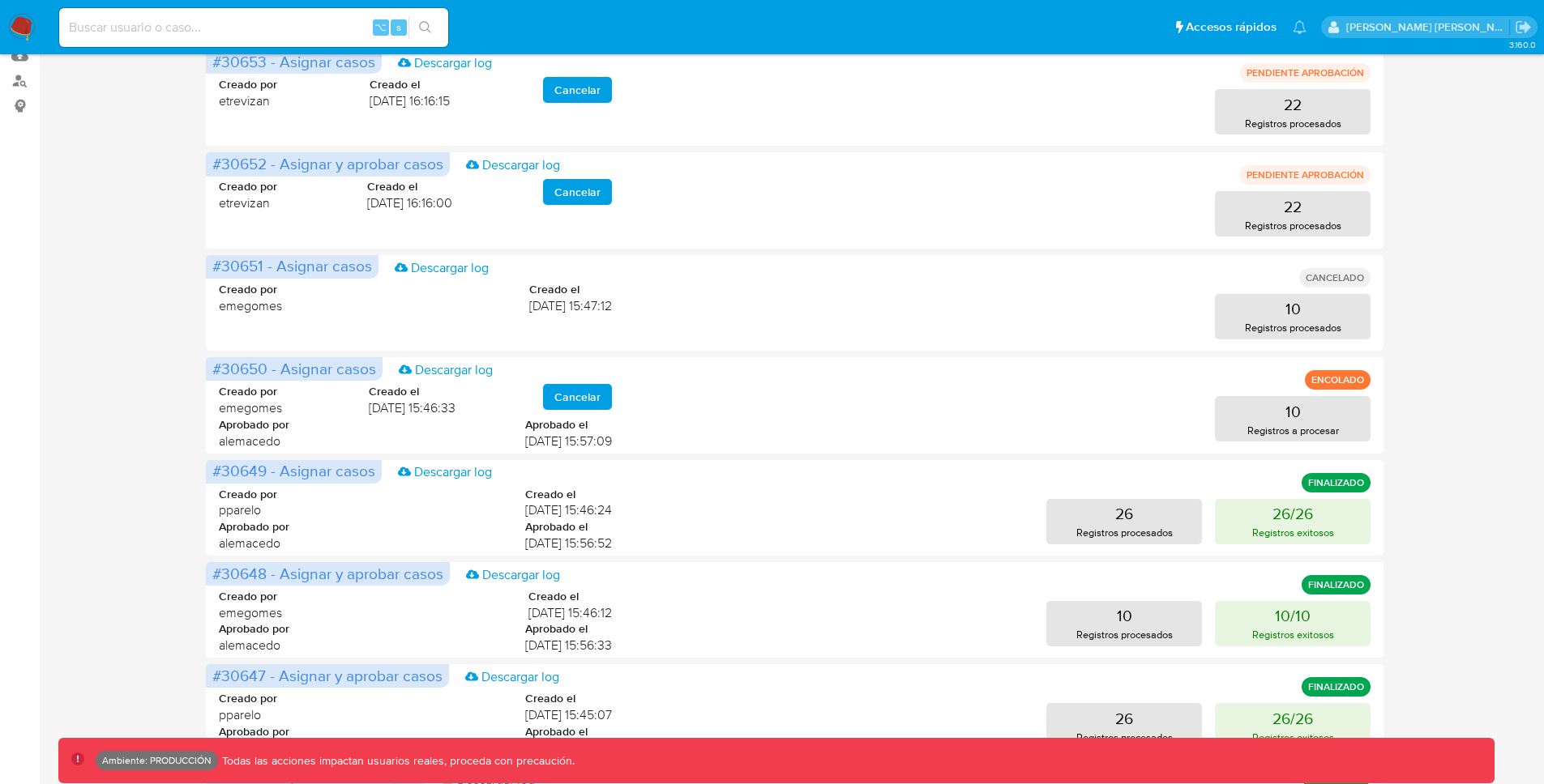
scroll to position [657, 0]
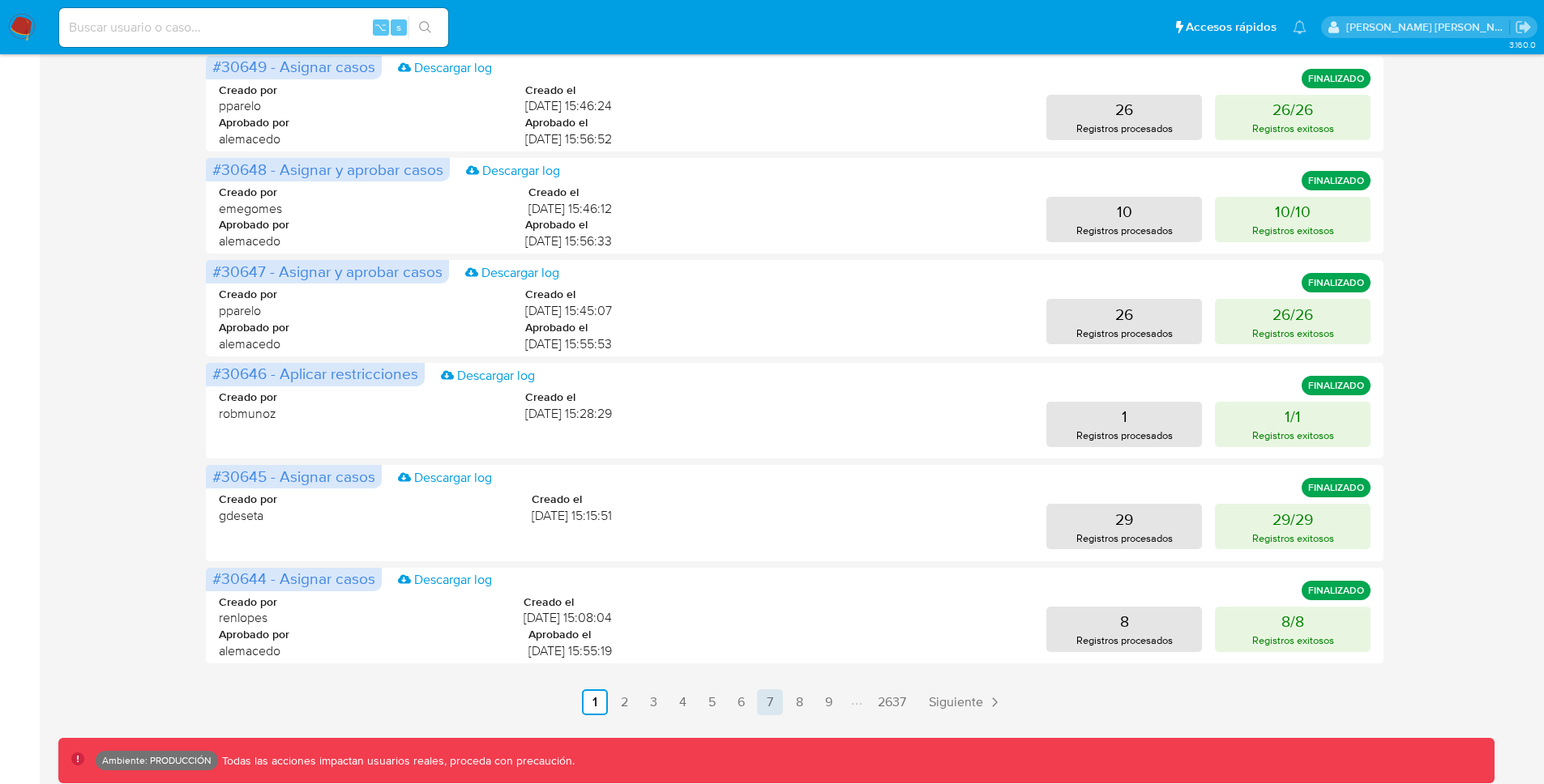
click at [765, 709] on link "7" at bounding box center [769, 701] width 26 height 26
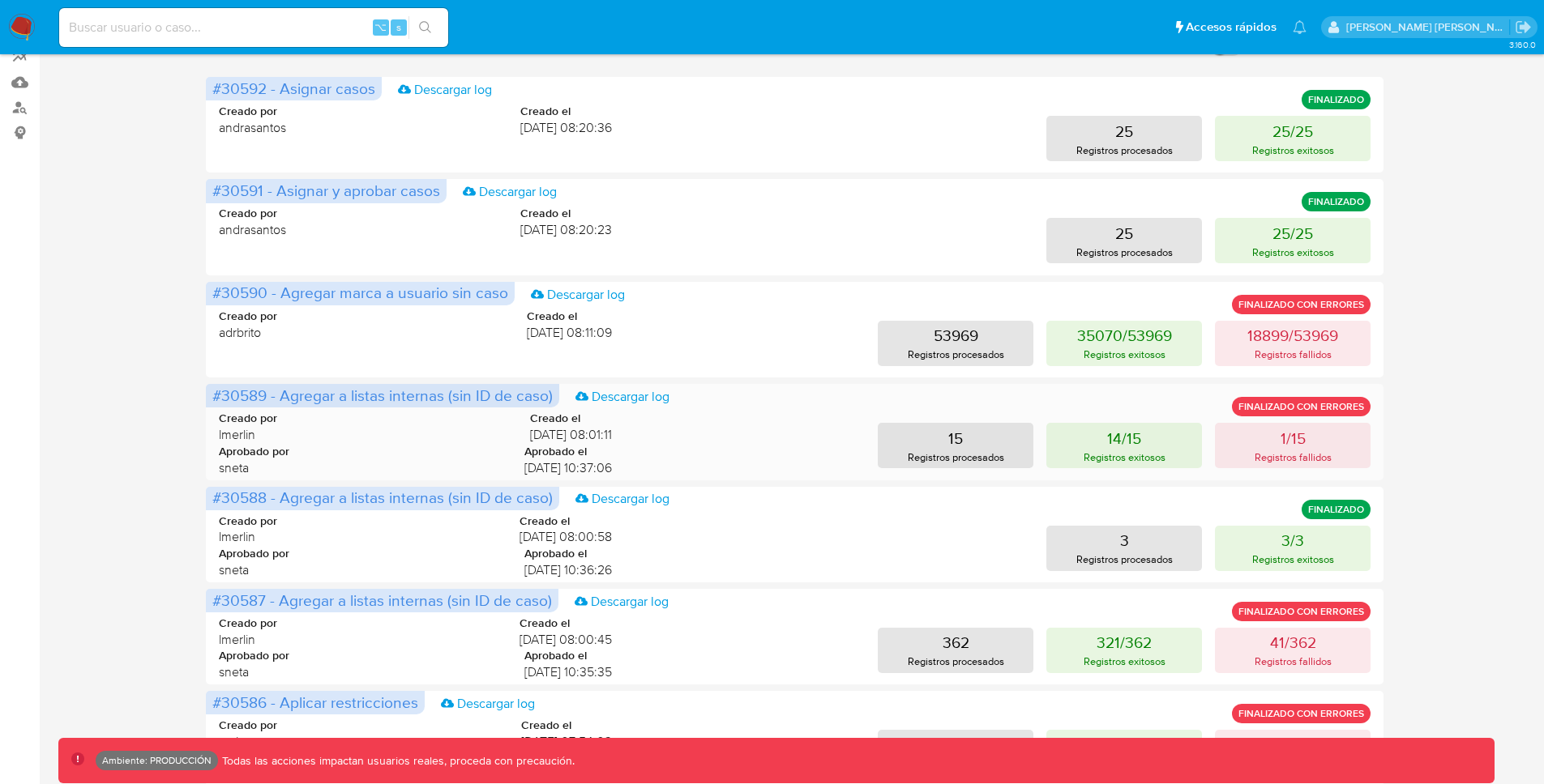
scroll to position [328, 0]
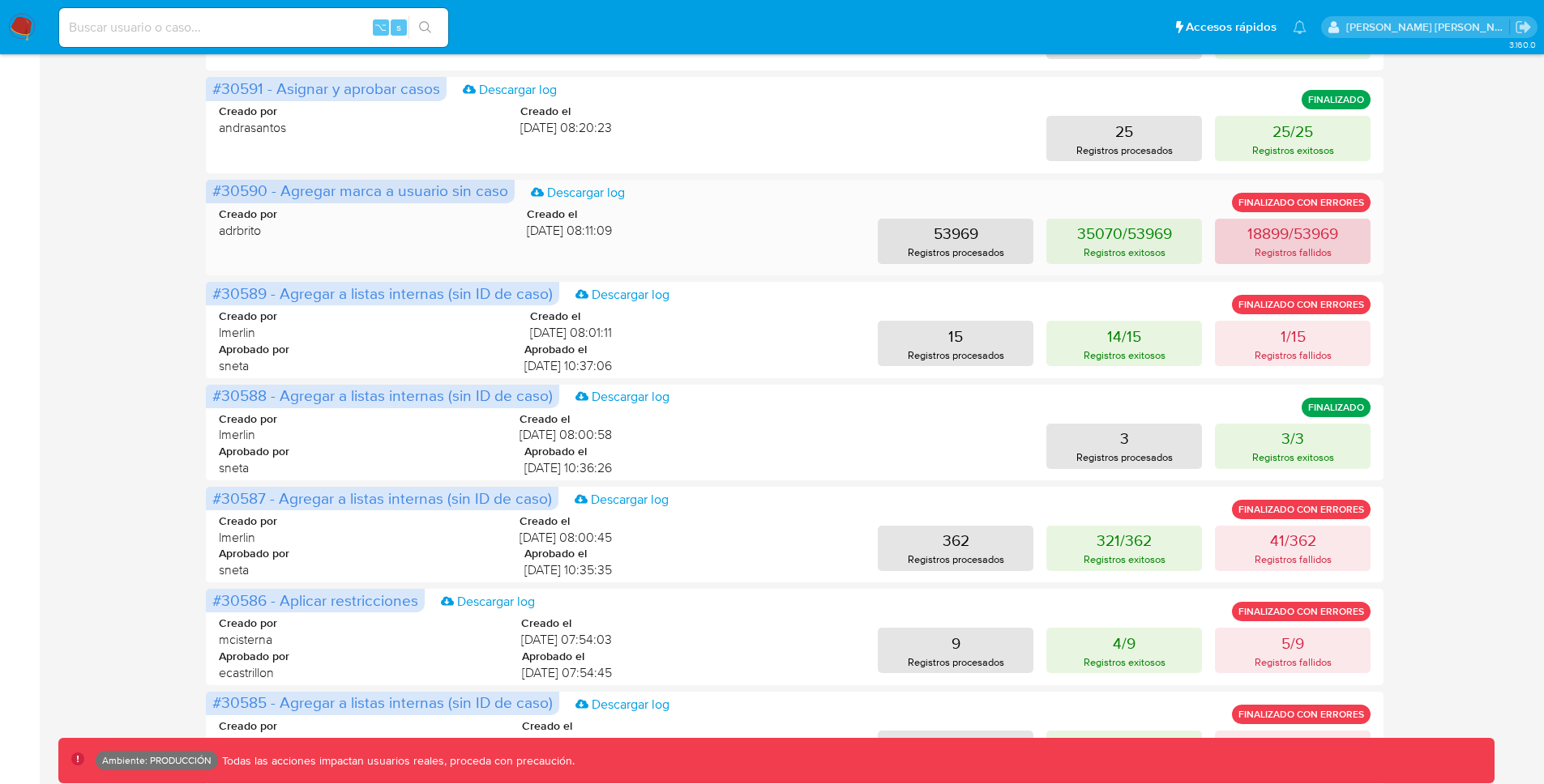
click at [1289, 240] on p "18899/53969" at bounding box center [1292, 233] width 90 height 23
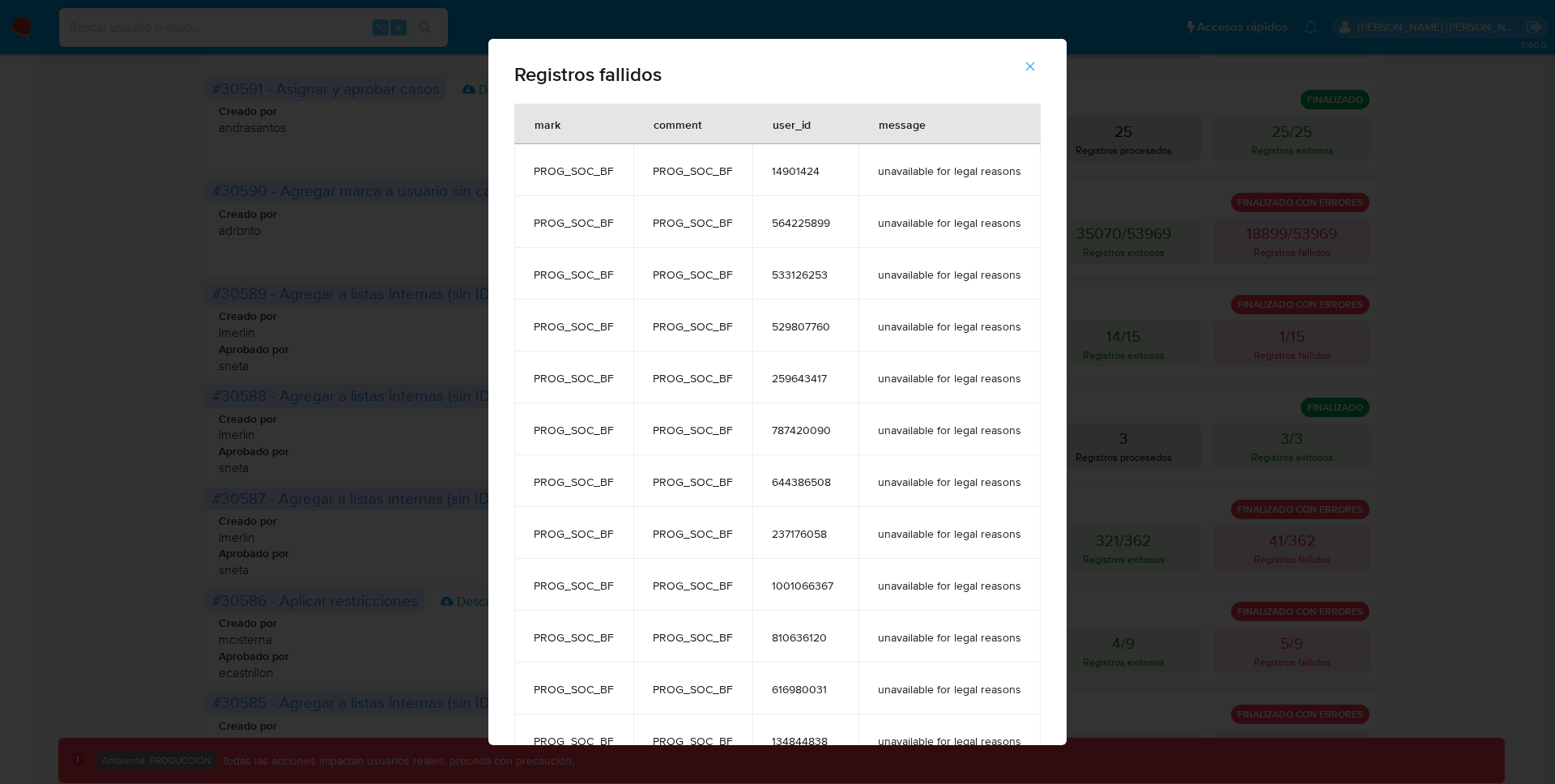
click at [1033, 65] on icon "button" at bounding box center [1030, 66] width 14 height 14
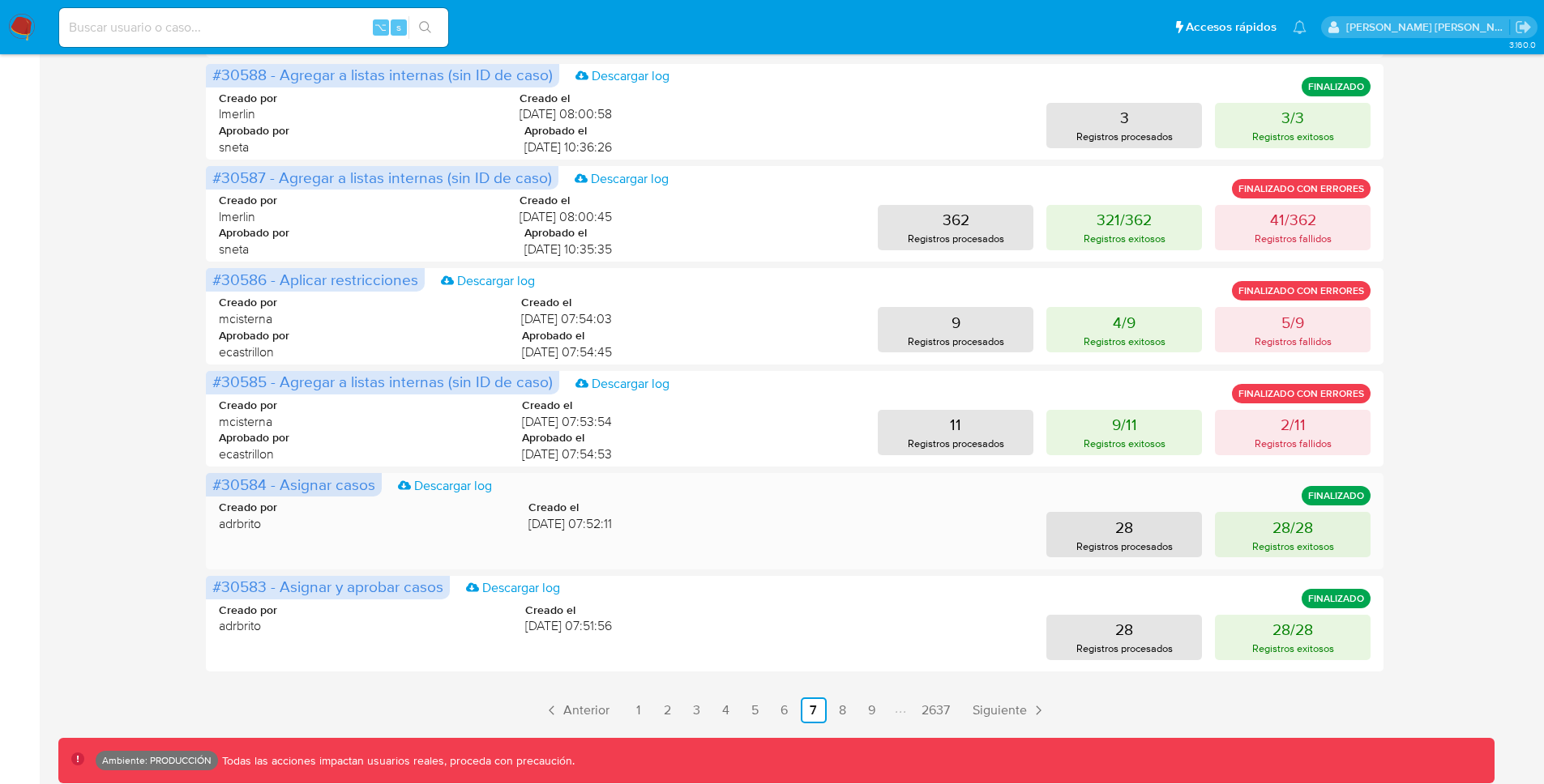
scroll to position [657, 0]
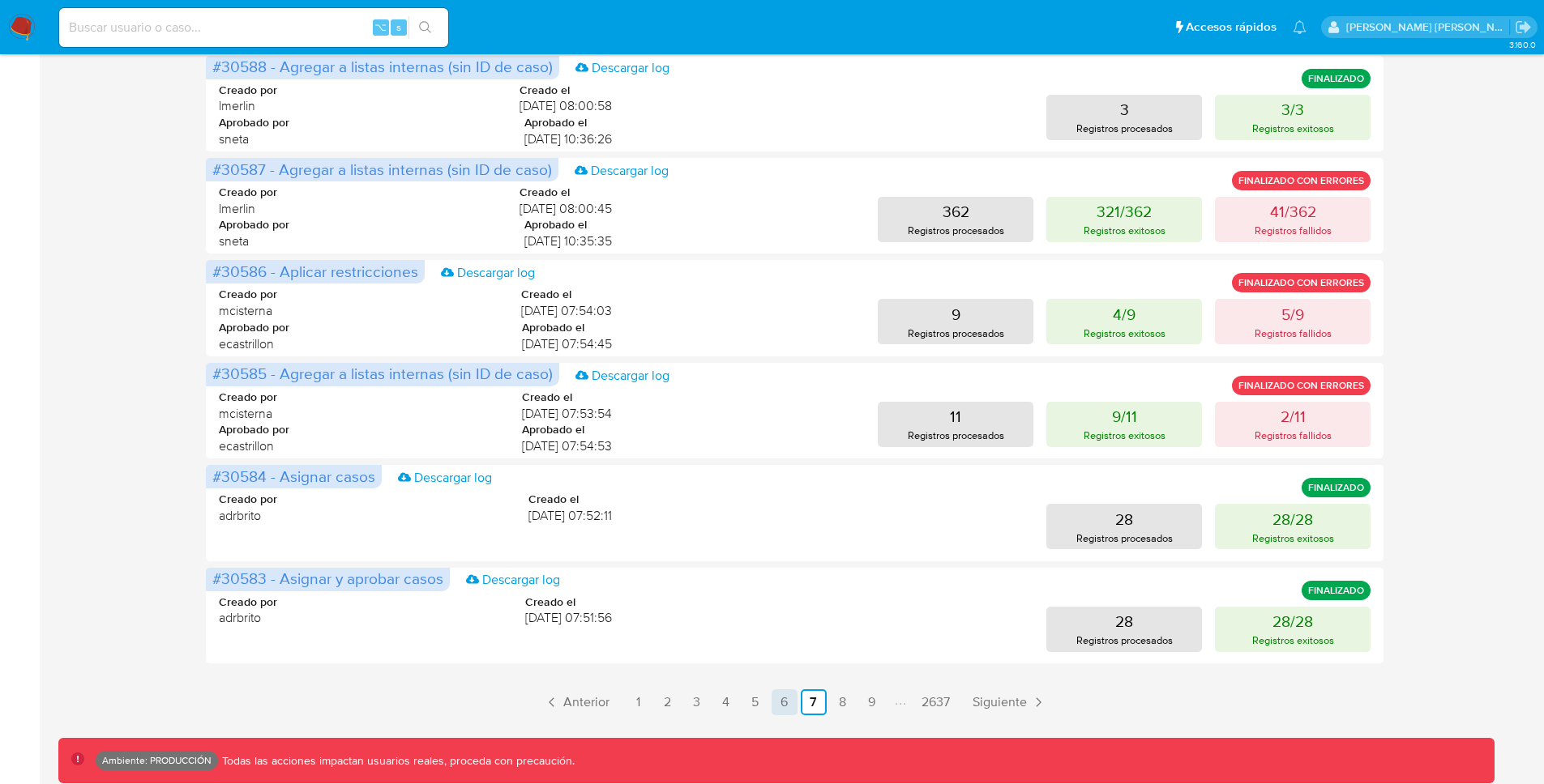
click at [782, 701] on link "6" at bounding box center [784, 701] width 26 height 26
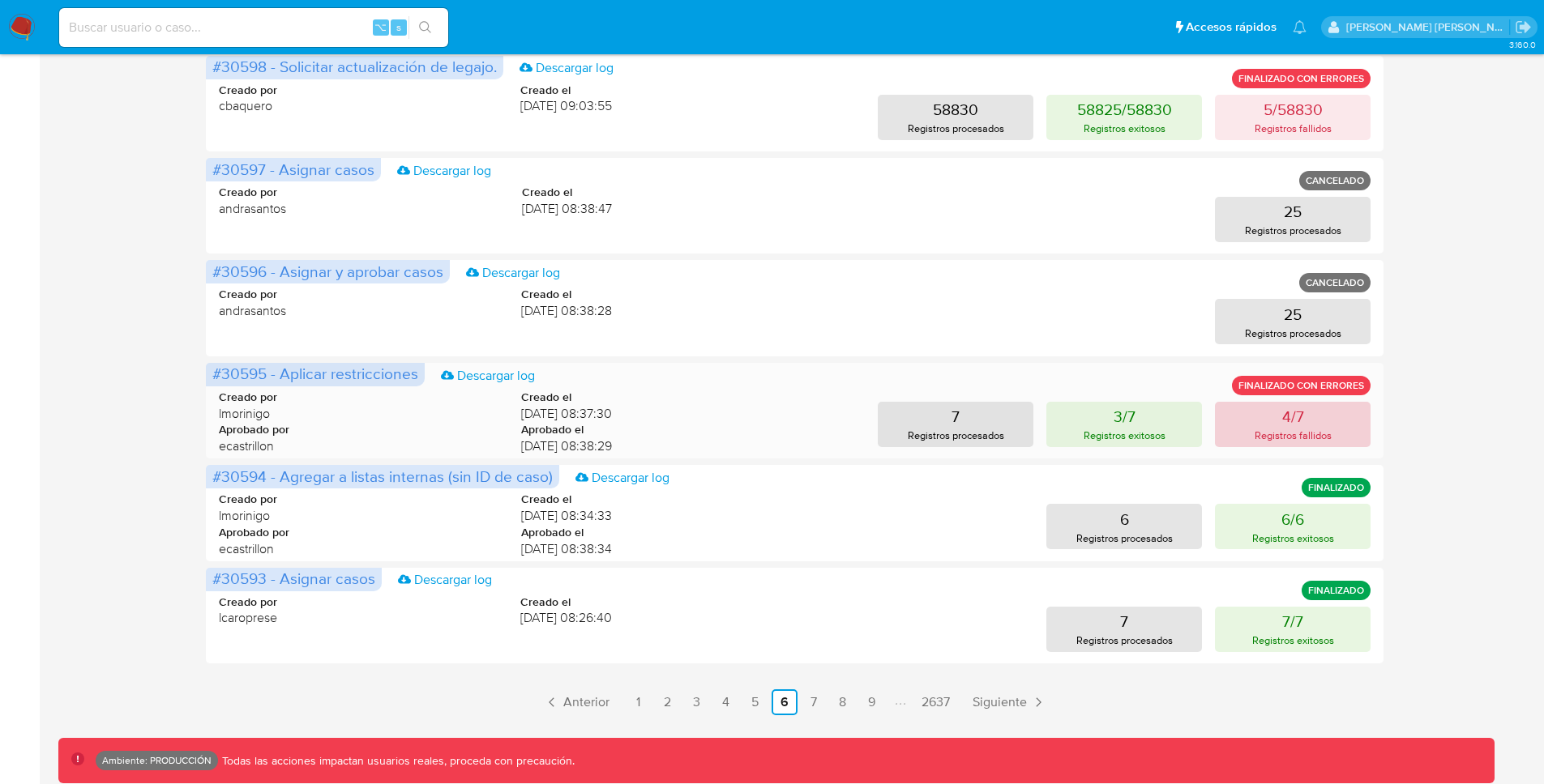
click at [1271, 429] on p "Registros fallidos" at bounding box center [1293, 435] width 77 height 15
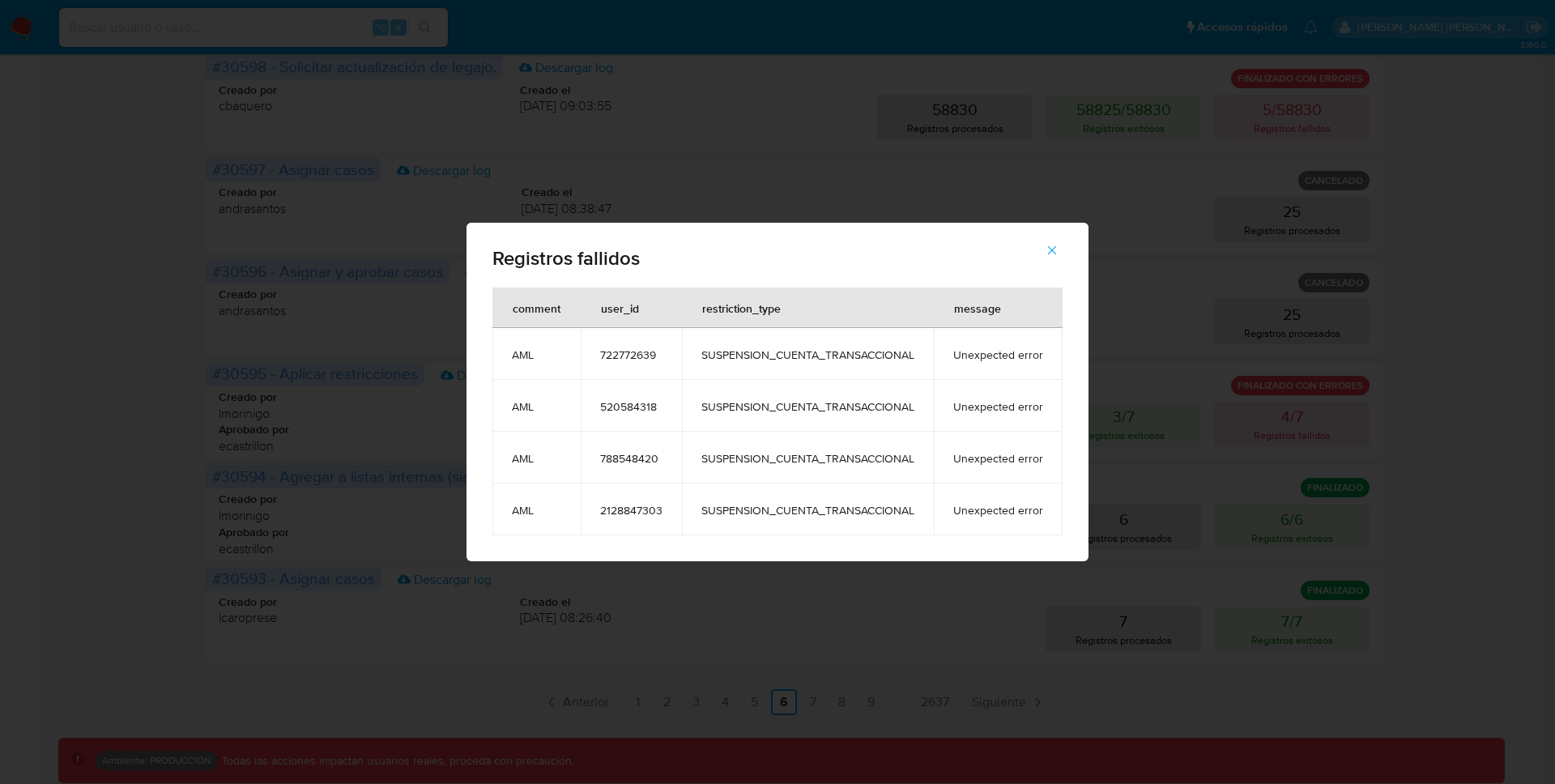
click at [635, 354] on span "722772639" at bounding box center [631, 355] width 62 height 14
click at [653, 351] on span "722772639" at bounding box center [631, 355] width 62 height 14
click at [645, 355] on span "722772639" at bounding box center [631, 355] width 62 height 14
